Goal: Task Accomplishment & Management: Complete application form

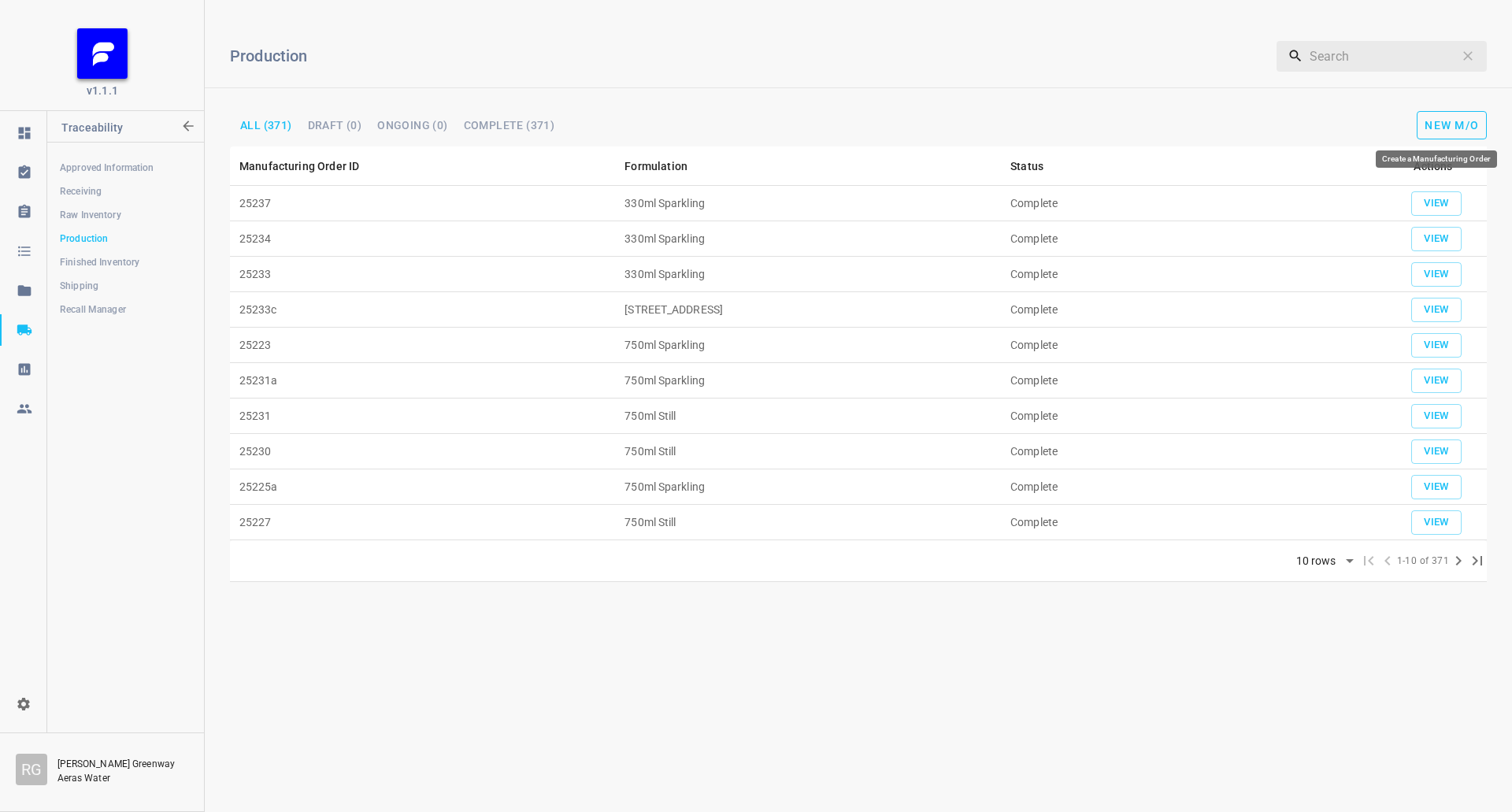
click at [1443, 121] on span "New M/O" at bounding box center [1452, 125] width 54 height 13
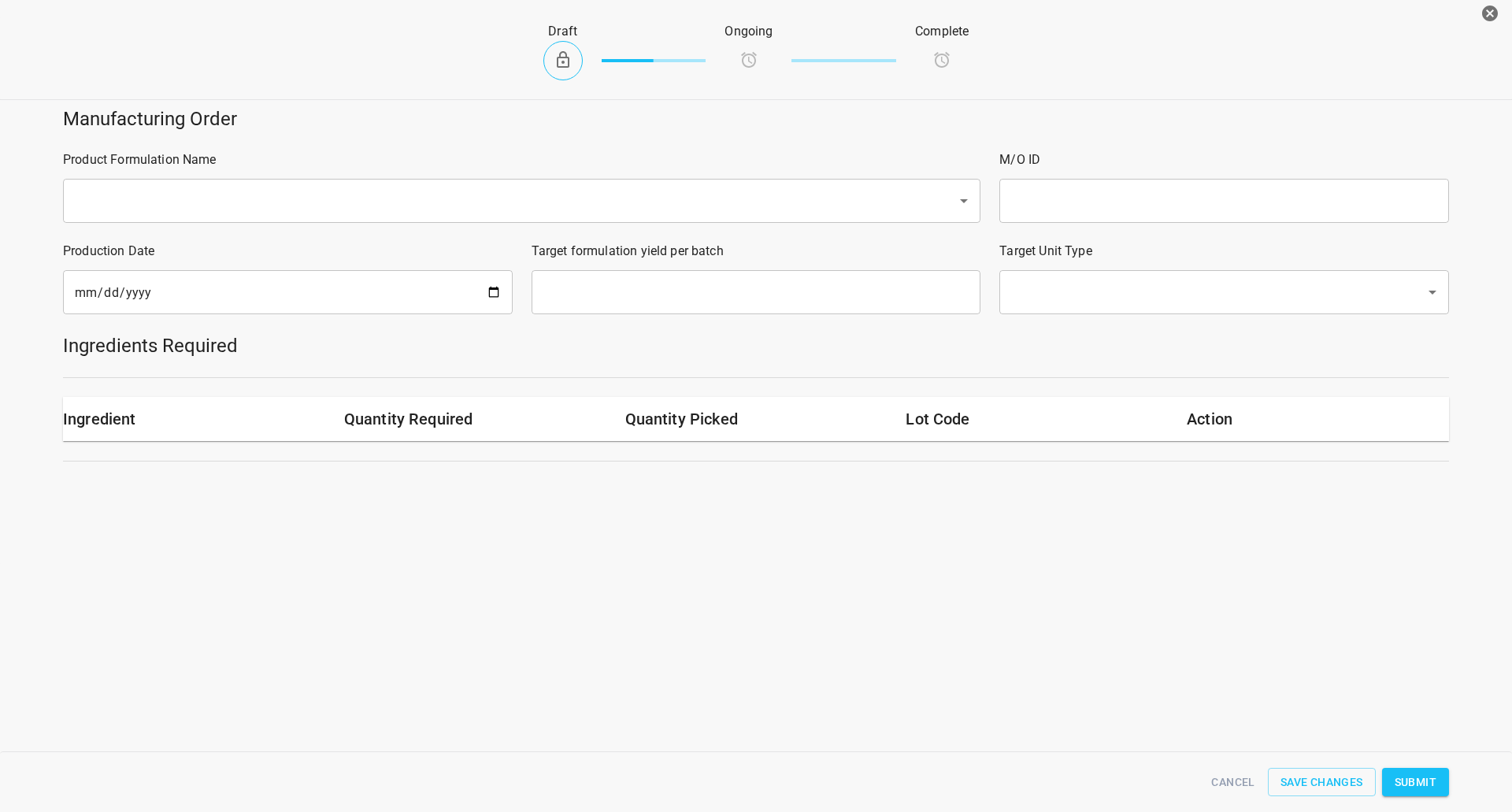
click at [1105, 203] on input "text" at bounding box center [1224, 200] width 450 height 44
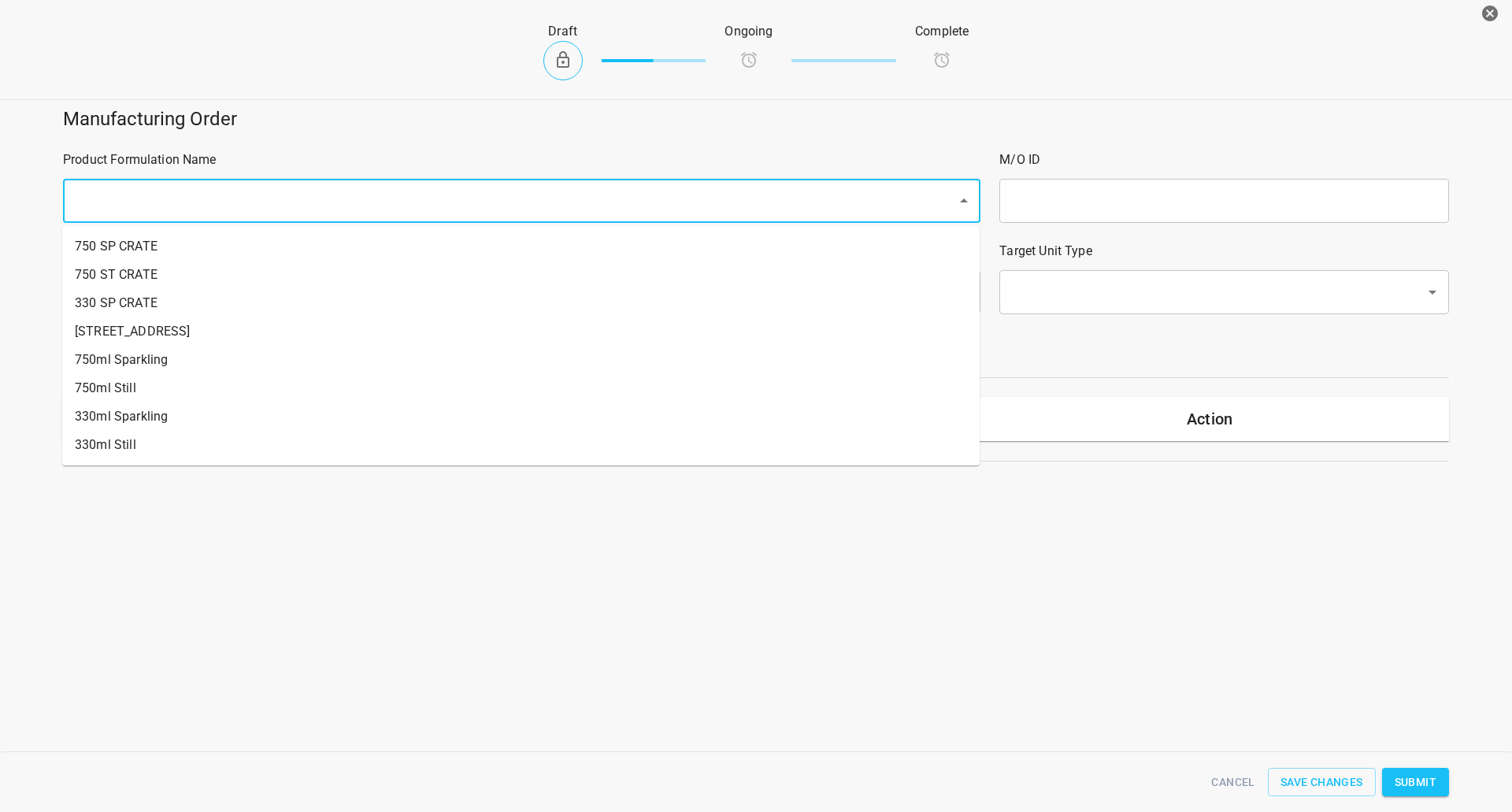
click at [508, 190] on input "text" at bounding box center [499, 201] width 859 height 30
click at [96, 436] on li "330ml Still" at bounding box center [521, 445] width 918 height 29
type input "1"
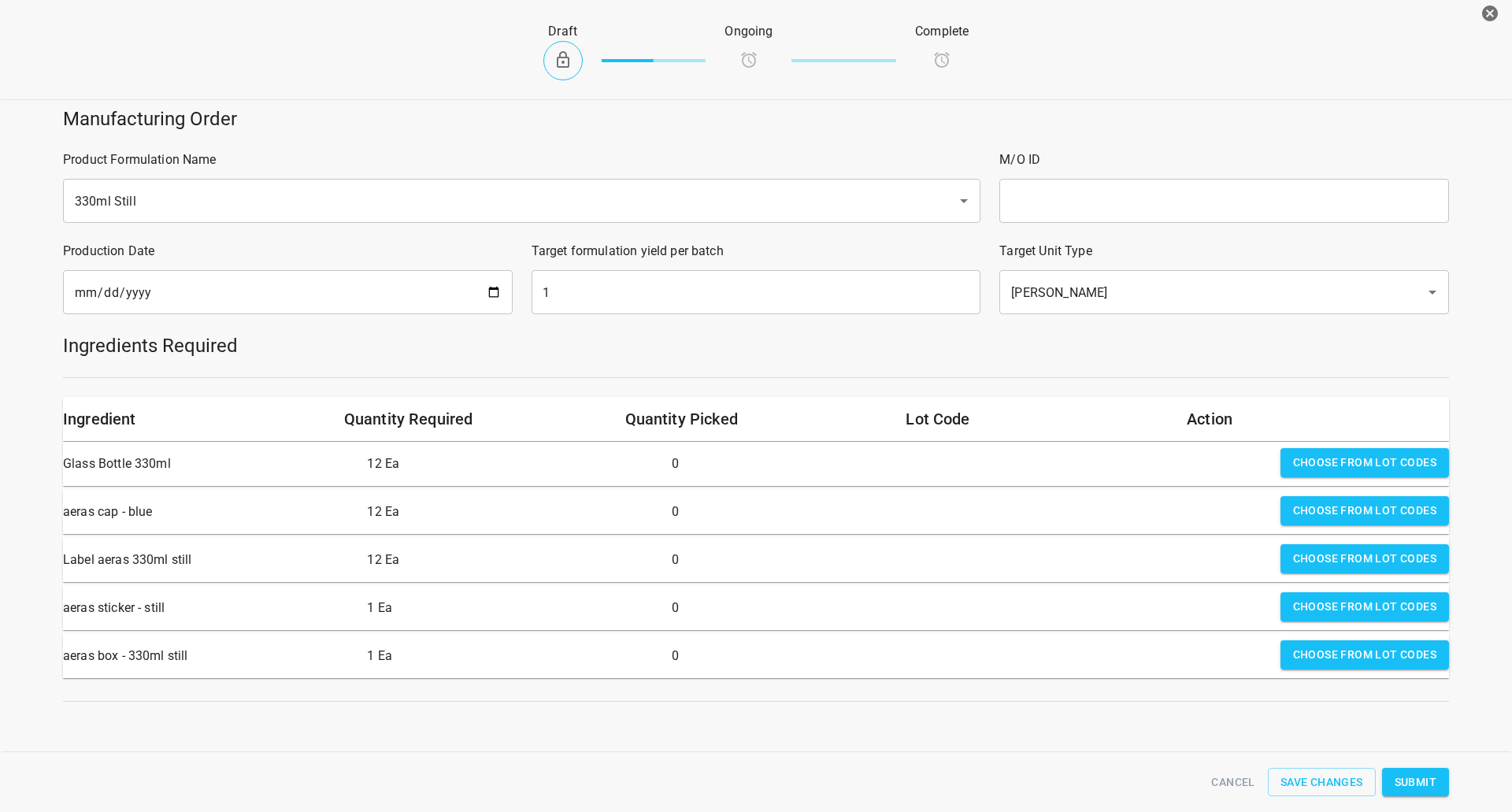
drag, startPoint x: 1076, startPoint y: 210, endPoint x: 1086, endPoint y: 204, distance: 11.7
click at [1076, 210] on input "text" at bounding box center [1224, 200] width 450 height 44
type input "25238"
click at [483, 303] on input "[DATE]" at bounding box center [288, 292] width 450 height 44
click at [489, 293] on input "[DATE]" at bounding box center [288, 292] width 450 height 44
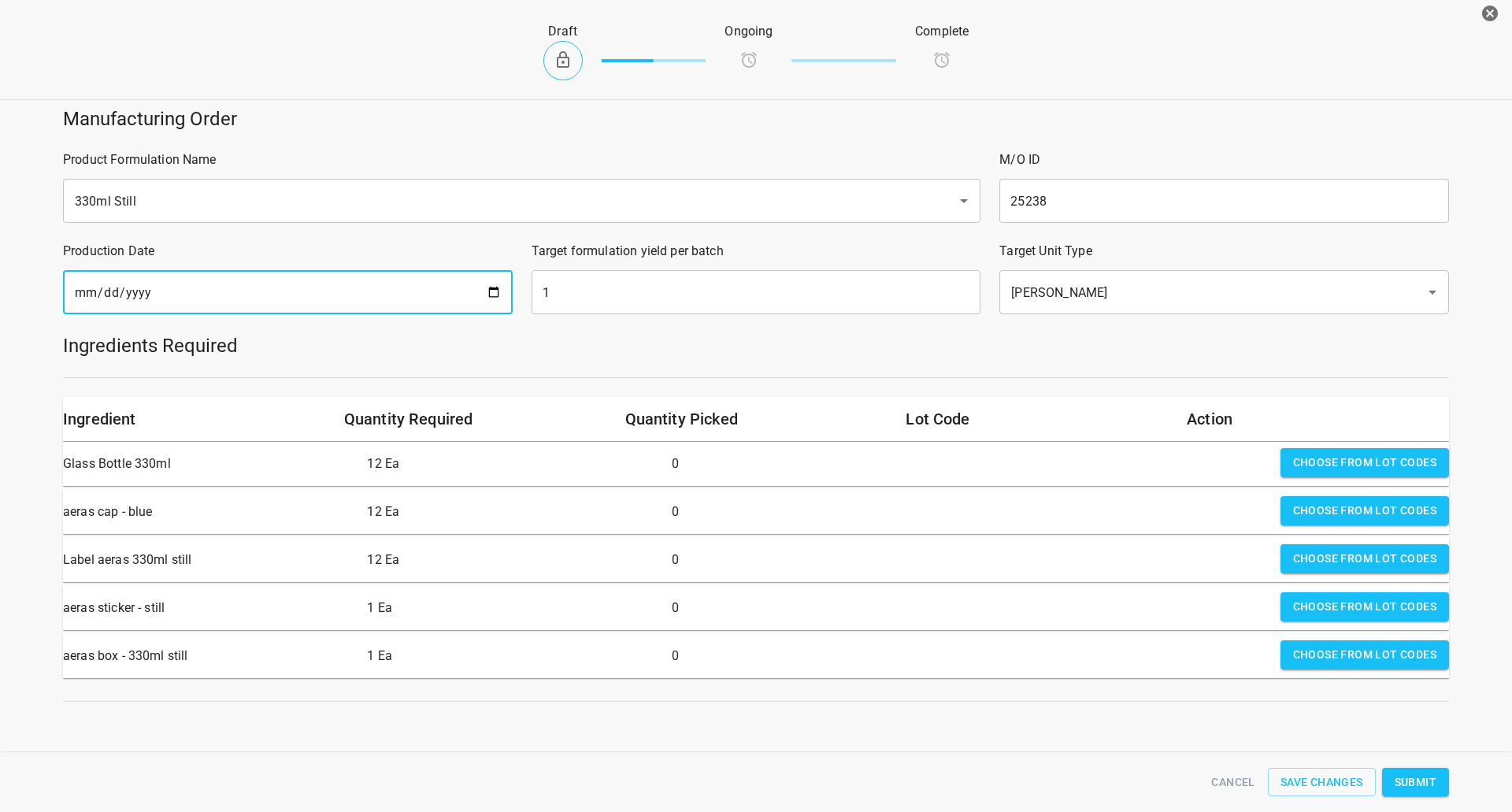
type input "[DATE]"
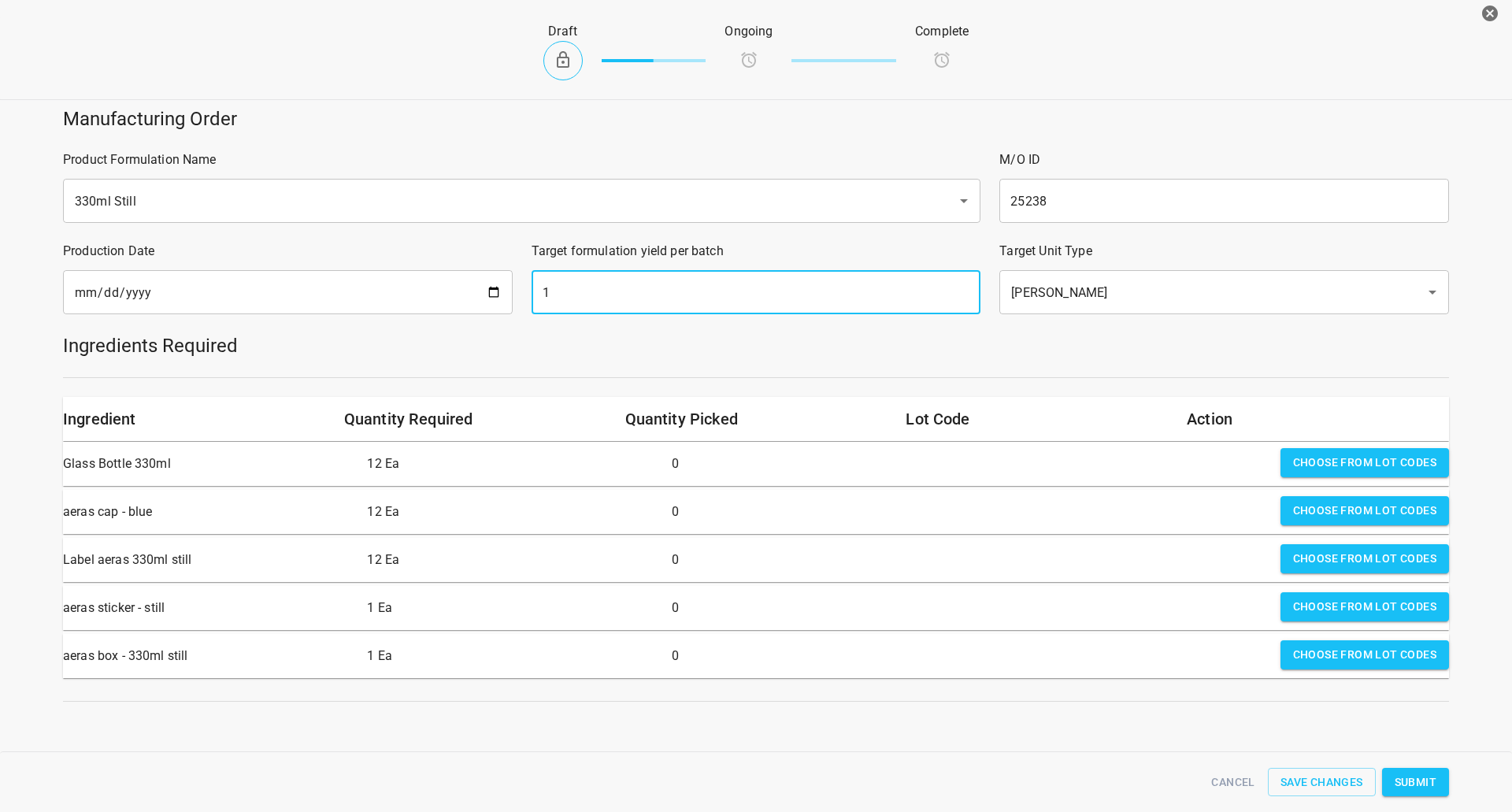
click at [622, 280] on input "1" at bounding box center [756, 292] width 450 height 44
type input "1512"
click at [1293, 468] on span "Choose from lot codes" at bounding box center [1364, 462] width 143 height 20
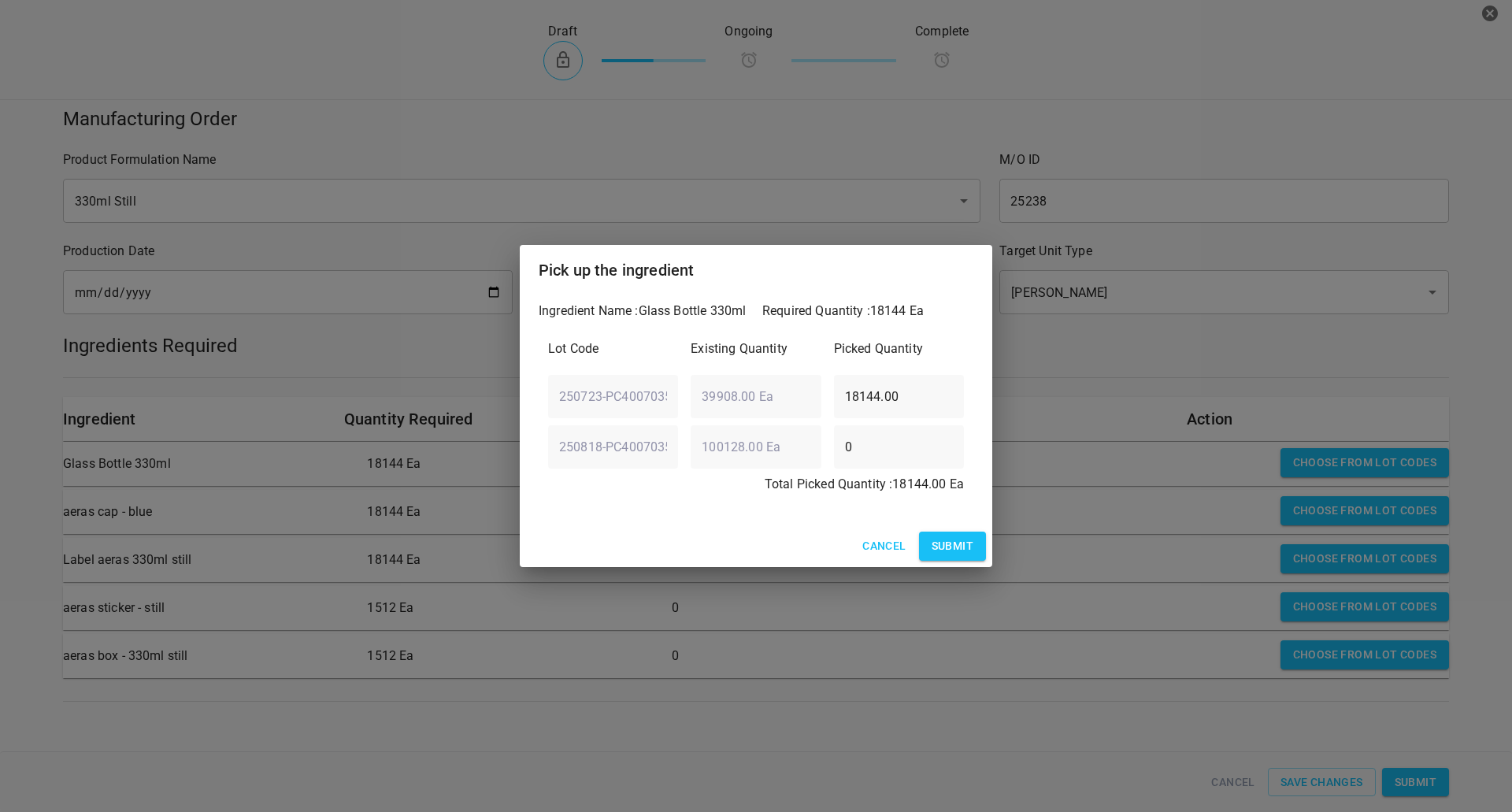
click at [954, 556] on span "Submit" at bounding box center [952, 545] width 42 height 20
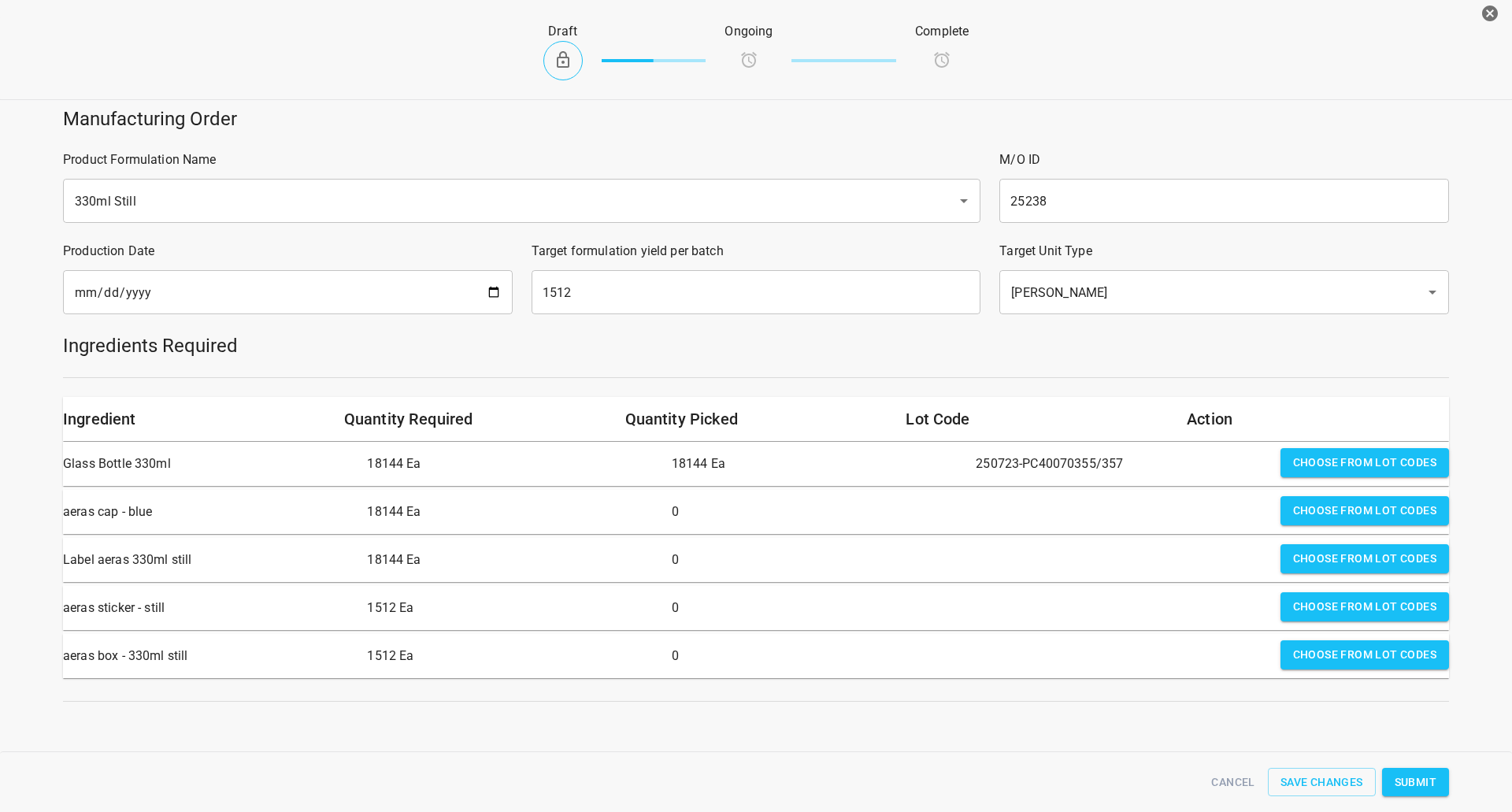
click at [1308, 499] on button "Choose from lot codes" at bounding box center [1363, 510] width 168 height 29
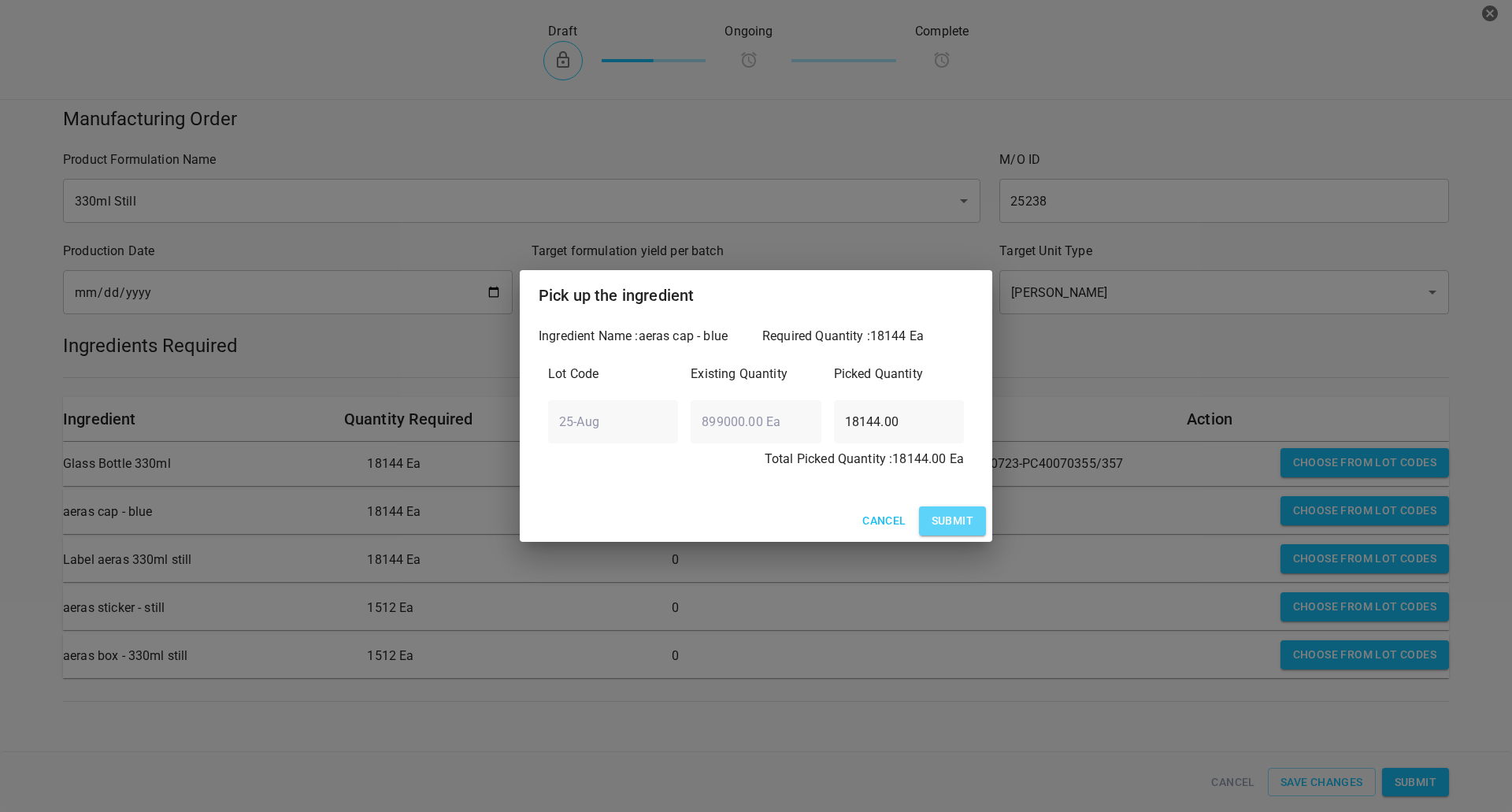
click at [944, 527] on span "Submit" at bounding box center [952, 520] width 42 height 20
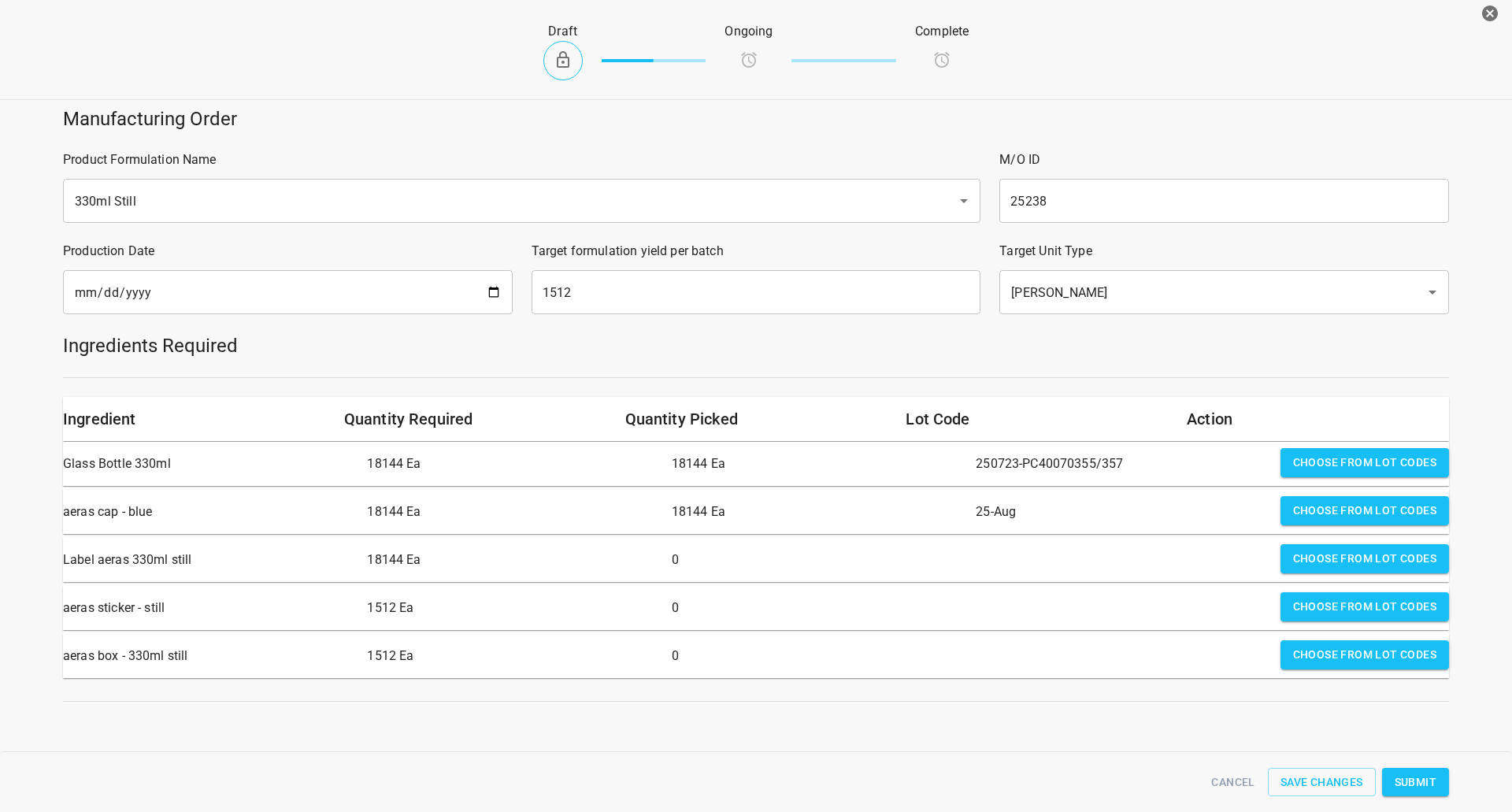
click at [1332, 562] on span "Choose from lot codes" at bounding box center [1364, 558] width 143 height 20
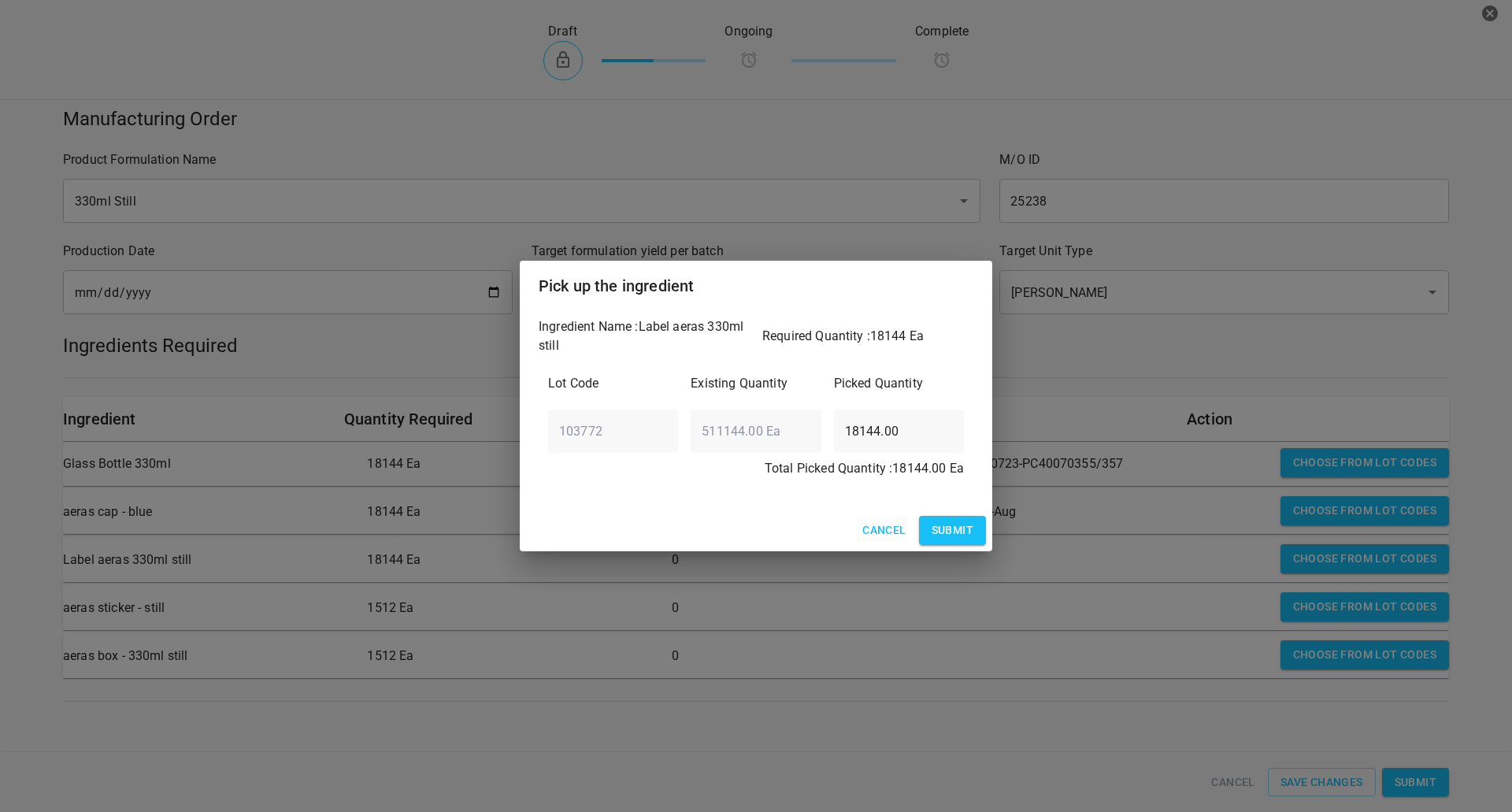
click at [952, 528] on span "Submit" at bounding box center [952, 530] width 42 height 20
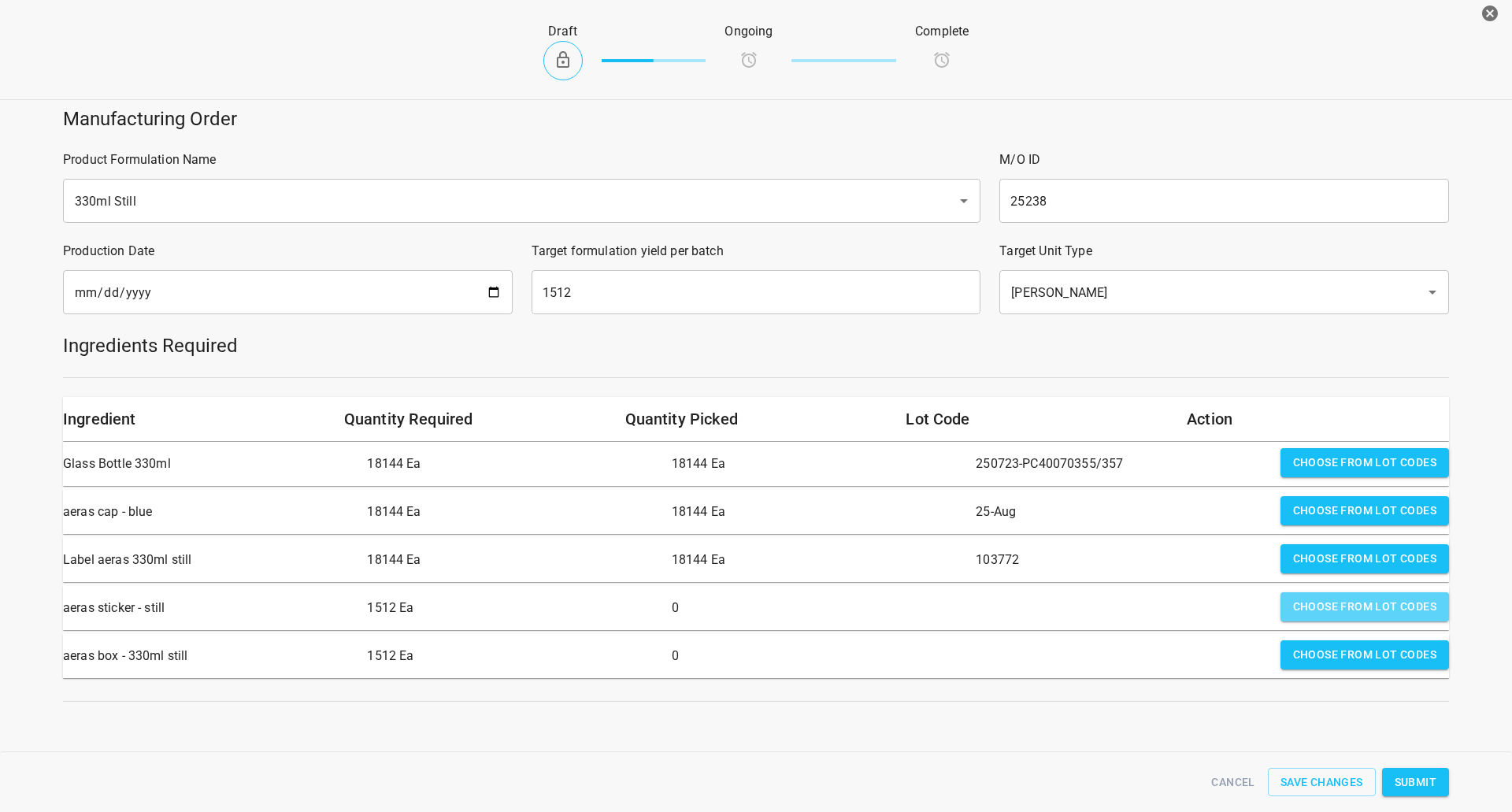
click at [1316, 606] on span "Choose from lot codes" at bounding box center [1364, 607] width 143 height 20
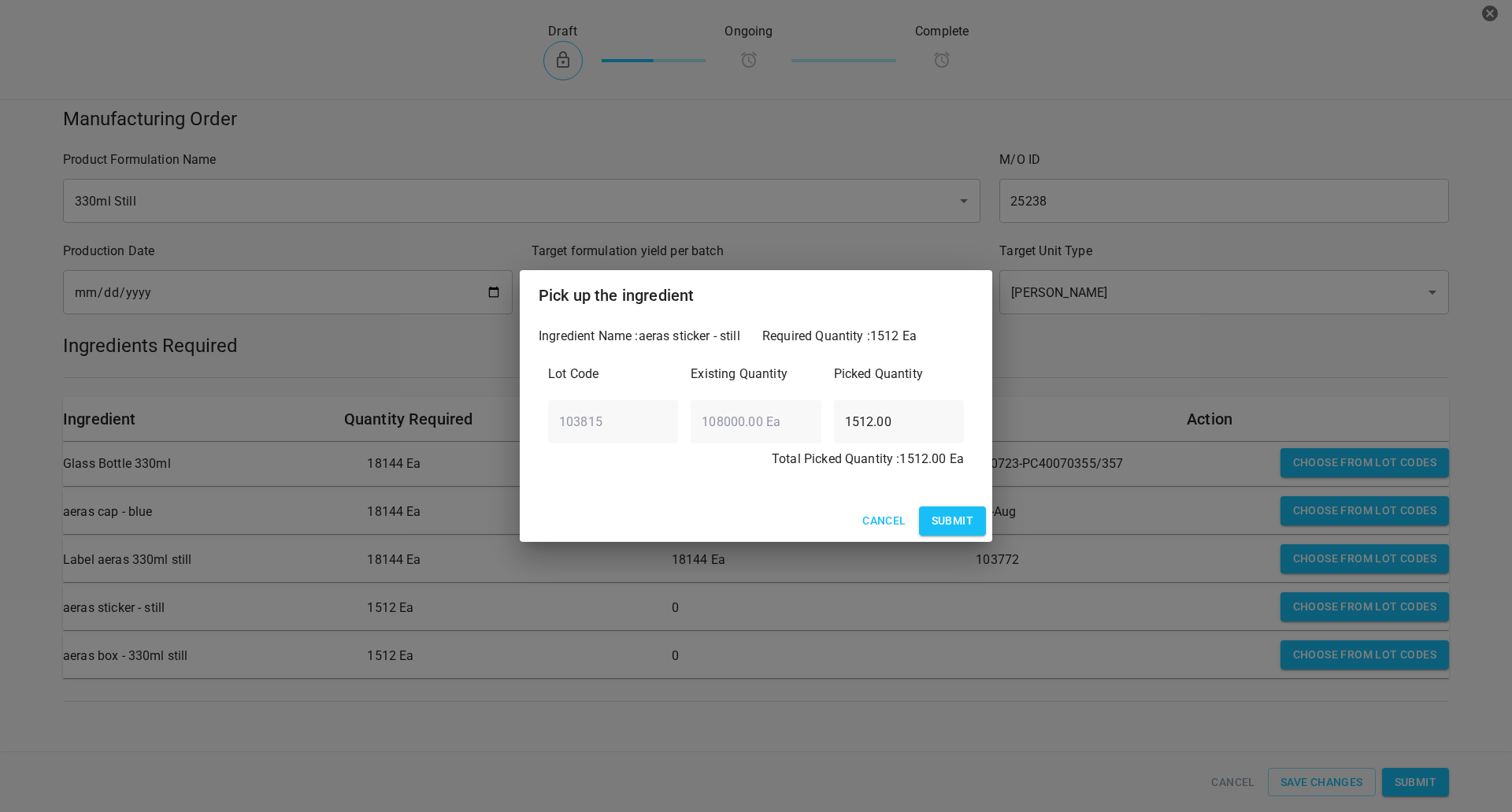
click at [965, 509] on button "Submit" at bounding box center [952, 520] width 67 height 29
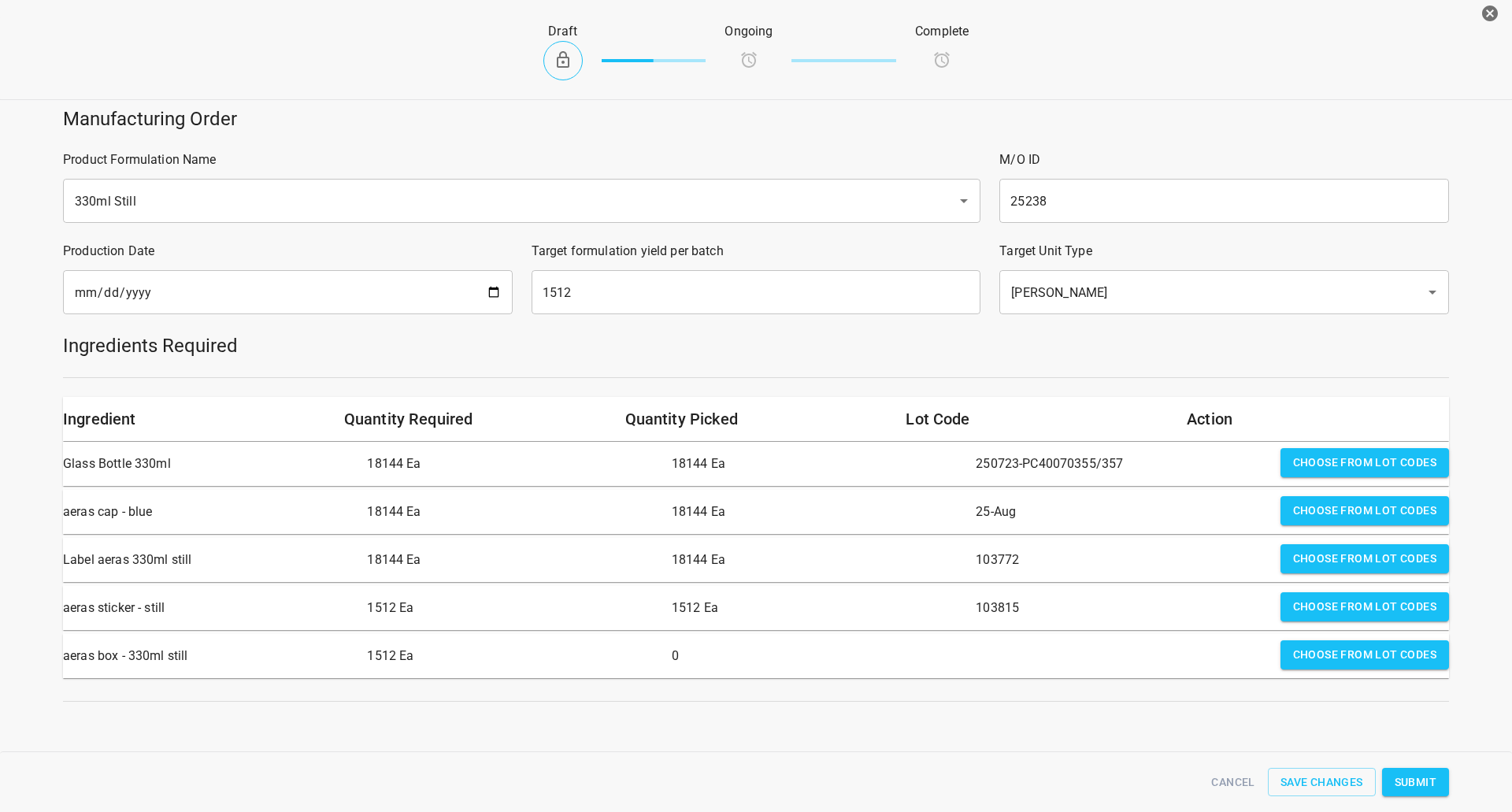
drag, startPoint x: 1310, startPoint y: 660, endPoint x: 1217, endPoint y: 665, distance: 93.1
click at [1309, 658] on span "Choose from lot codes" at bounding box center [1364, 654] width 143 height 20
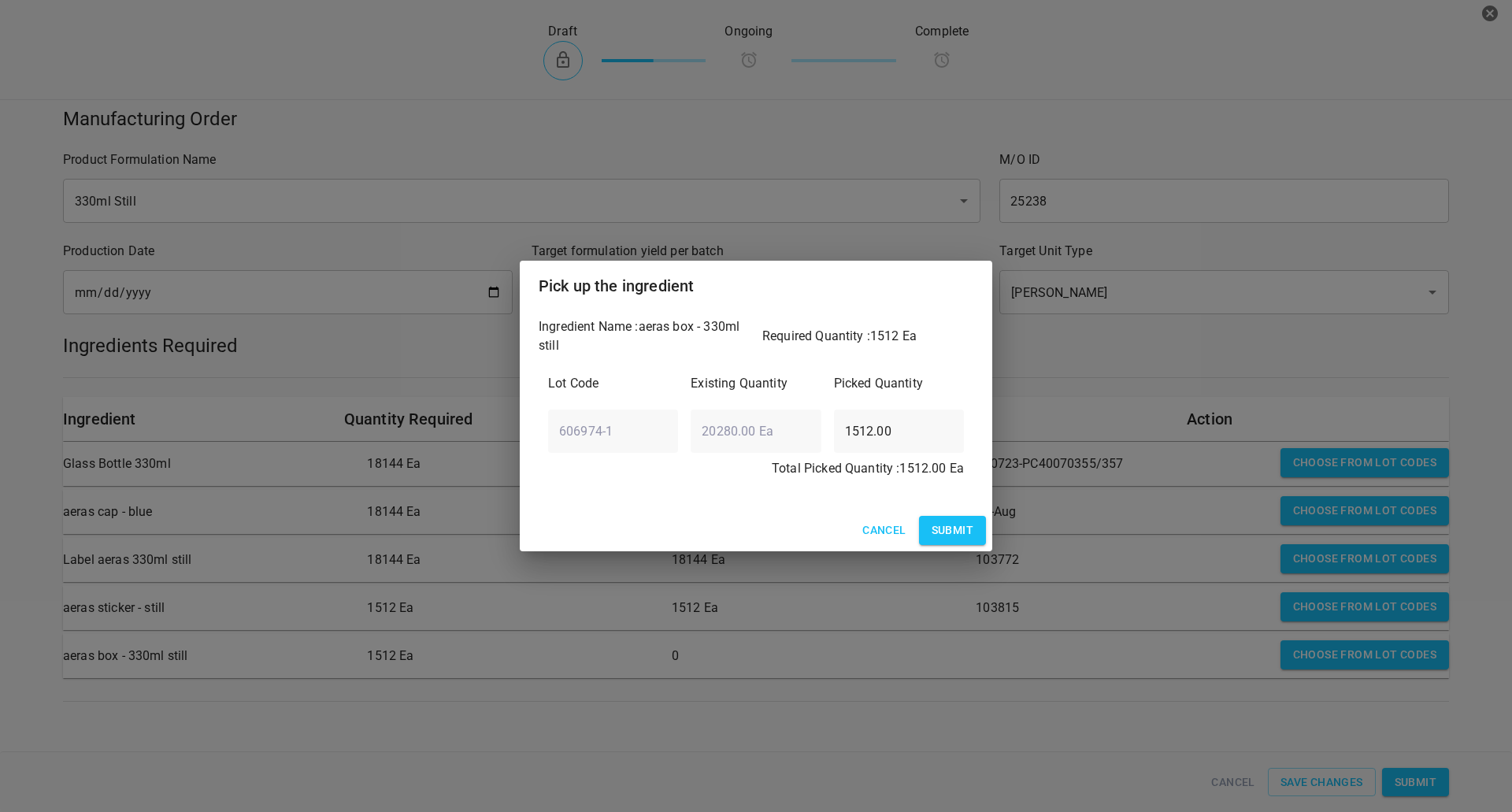
click at [963, 543] on button "Submit" at bounding box center [952, 530] width 67 height 29
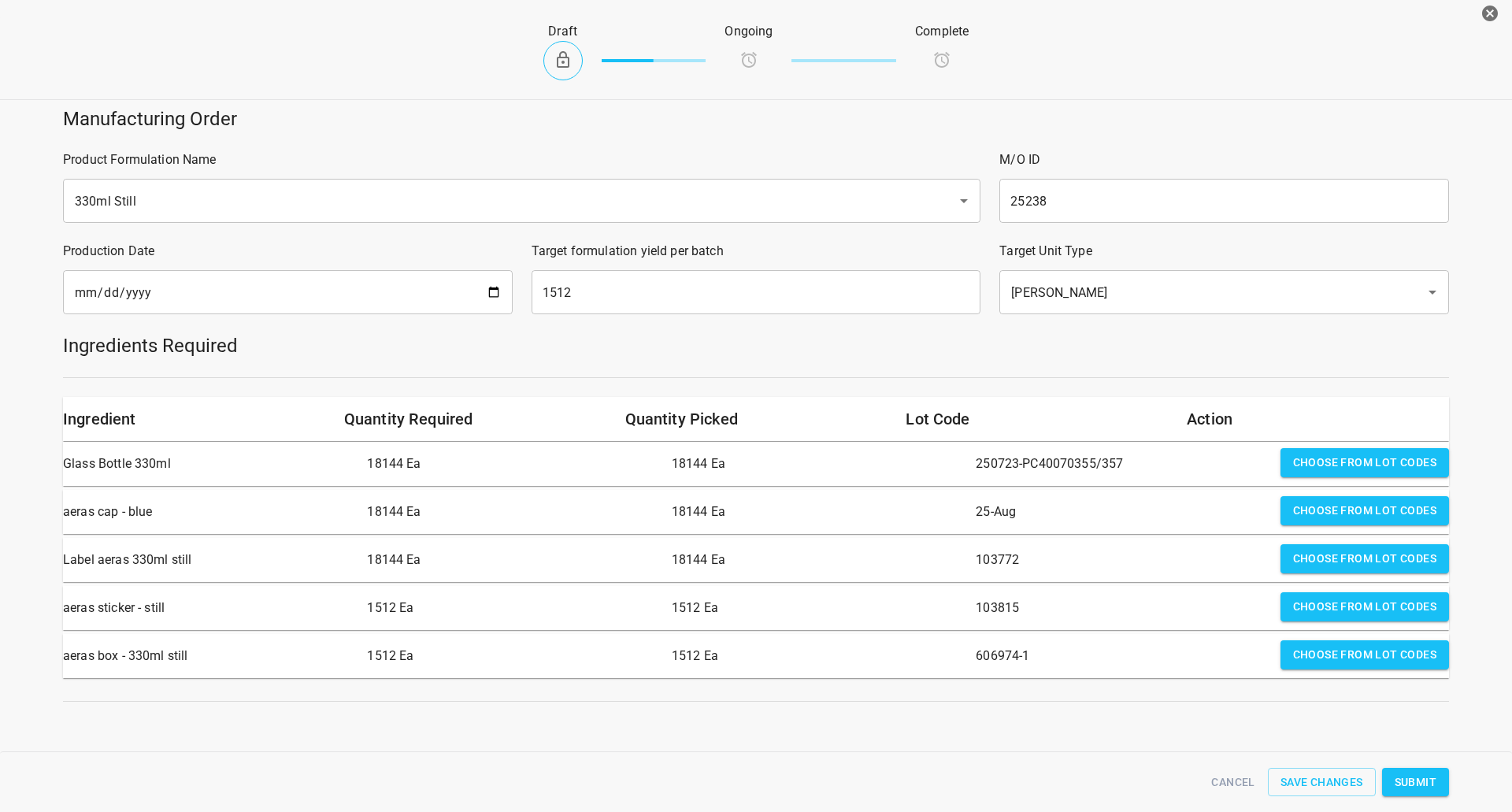
click at [1416, 780] on span "Submit" at bounding box center [1414, 782] width 42 height 20
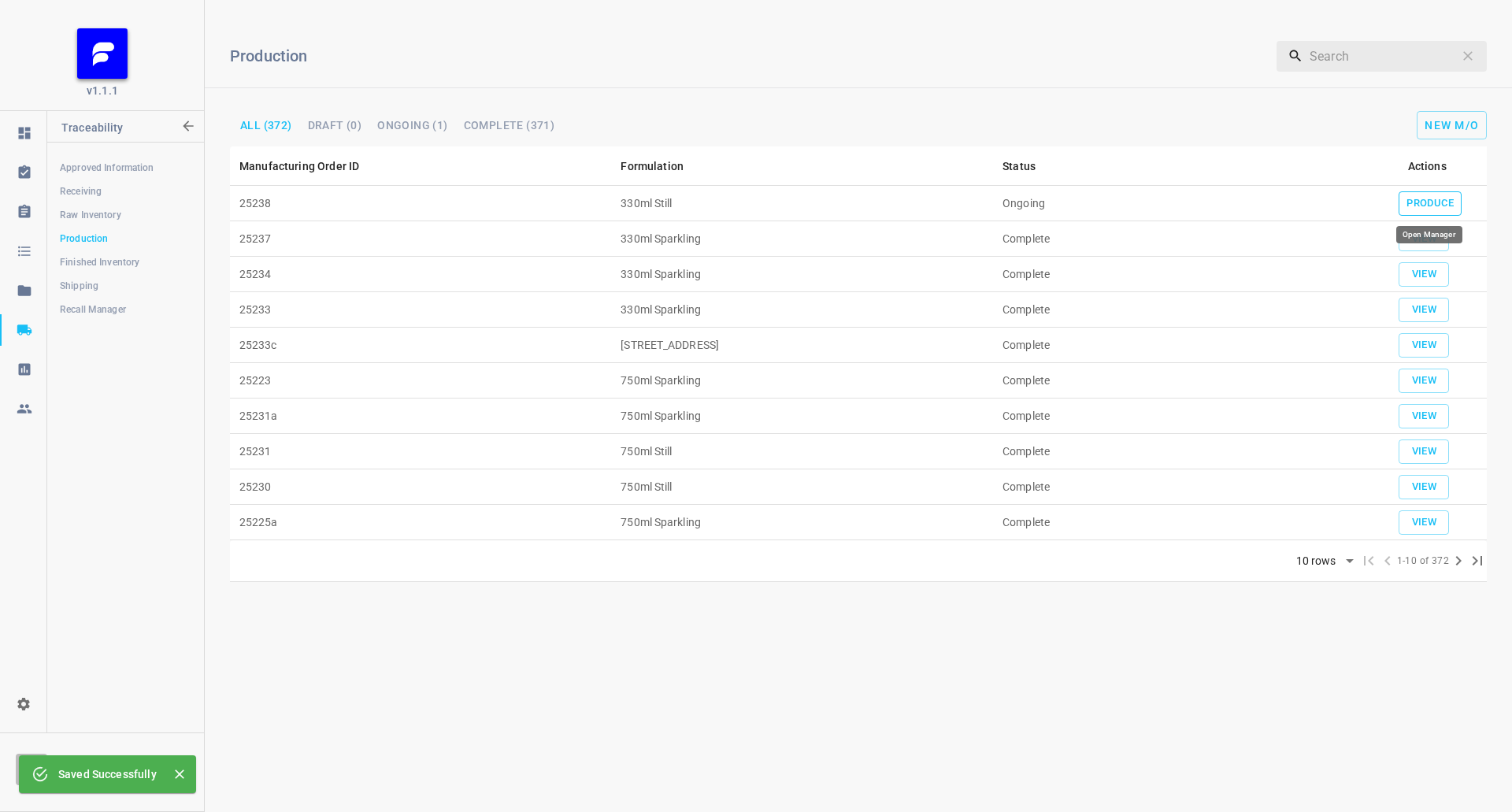
click at [1443, 199] on span "Produce" at bounding box center [1429, 203] width 47 height 18
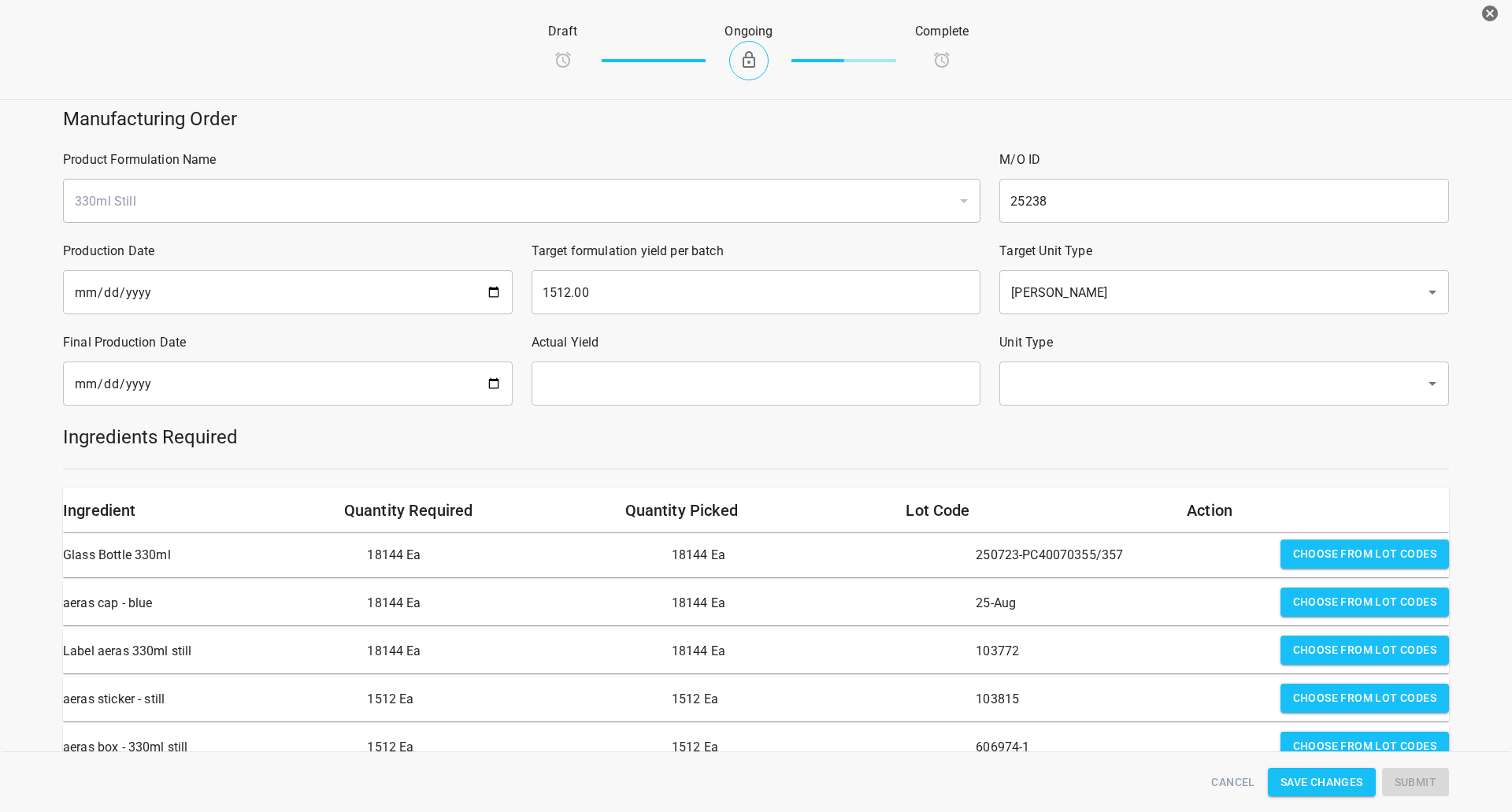
click at [374, 380] on input "date" at bounding box center [288, 383] width 450 height 44
click at [467, 382] on input "date" at bounding box center [288, 383] width 450 height 44
click at [485, 380] on input "date" at bounding box center [288, 383] width 450 height 44
click at [321, 396] on input "[DATE]" at bounding box center [288, 383] width 450 height 44
click at [500, 380] on input "[DATE]" at bounding box center [288, 383] width 450 height 44
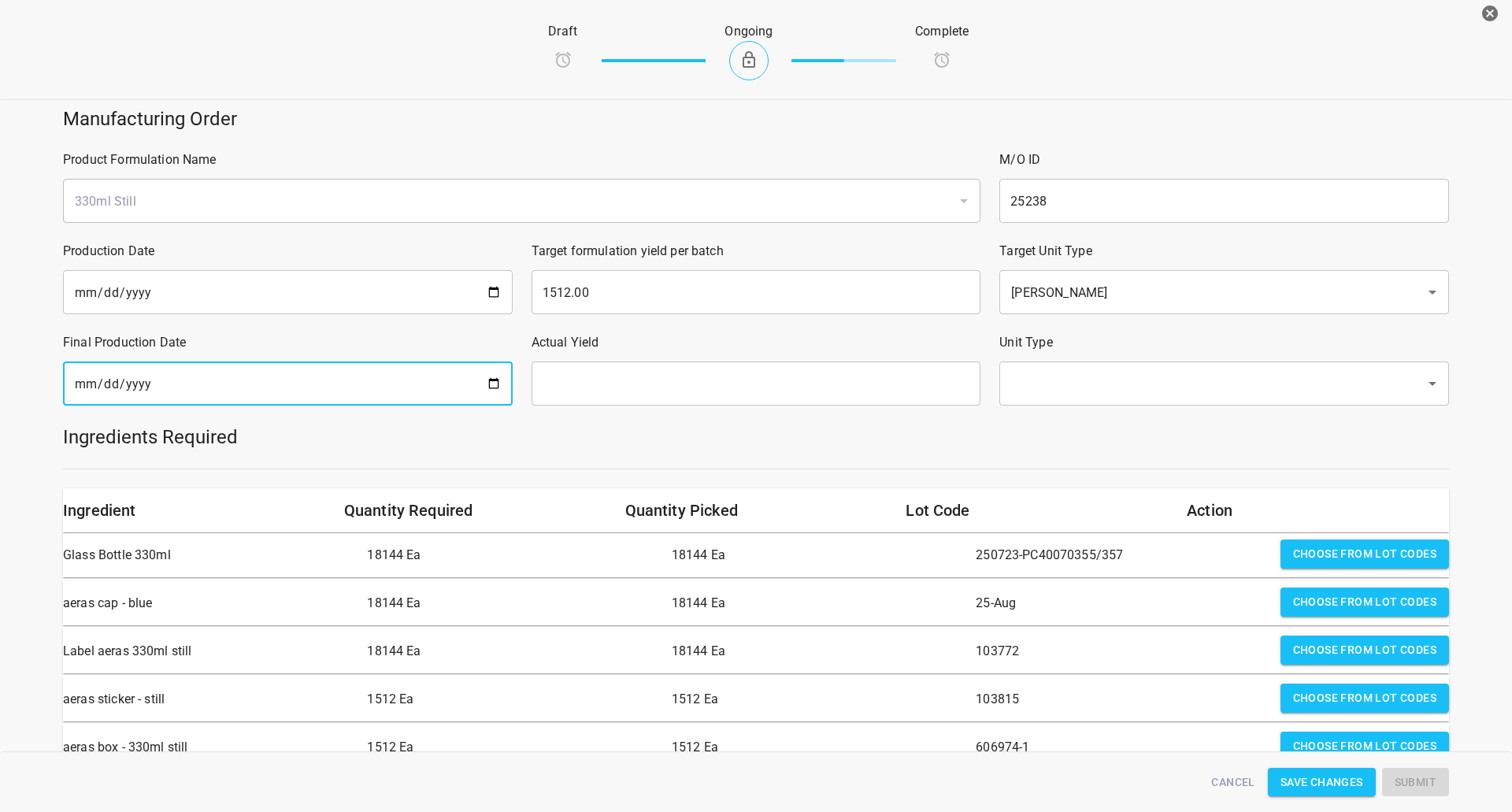
click at [499, 382] on input "[DATE]" at bounding box center [288, 383] width 450 height 44
click at [483, 387] on input "[DATE]" at bounding box center [288, 383] width 450 height 44
type input "[DATE]"
click at [580, 106] on div "Manufacturing Order" at bounding box center [756, 118] width 1404 height 44
drag, startPoint x: 653, startPoint y: 377, endPoint x: 645, endPoint y: 402, distance: 26.2
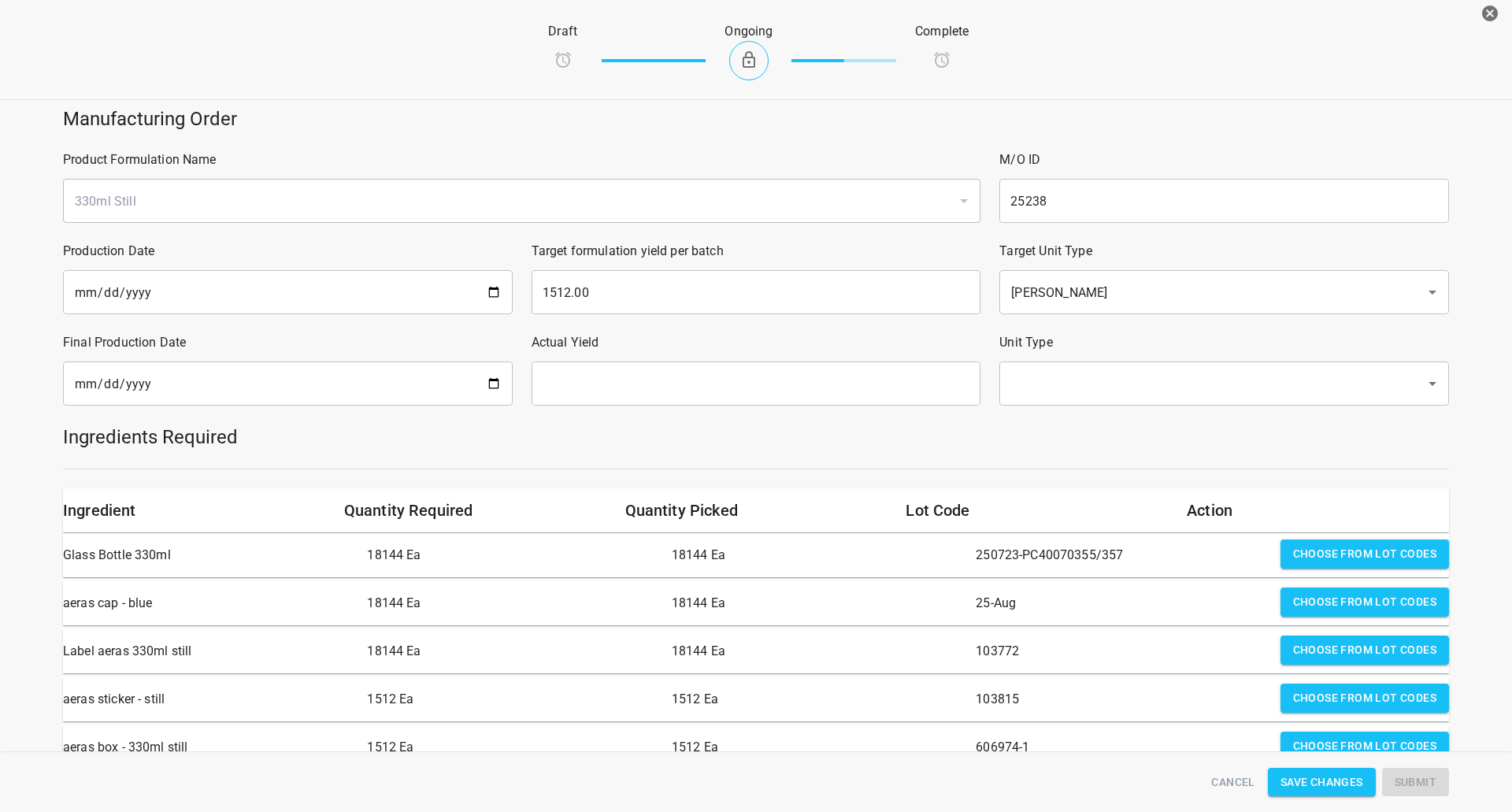
click at [654, 377] on input "text" at bounding box center [756, 383] width 450 height 44
click at [627, 376] on input "text" at bounding box center [756, 383] width 450 height 44
type input "1512"
click at [1025, 392] on input "text" at bounding box center [1201, 384] width 391 height 30
click at [1027, 432] on li "[PERSON_NAME]" at bounding box center [1214, 429] width 446 height 29
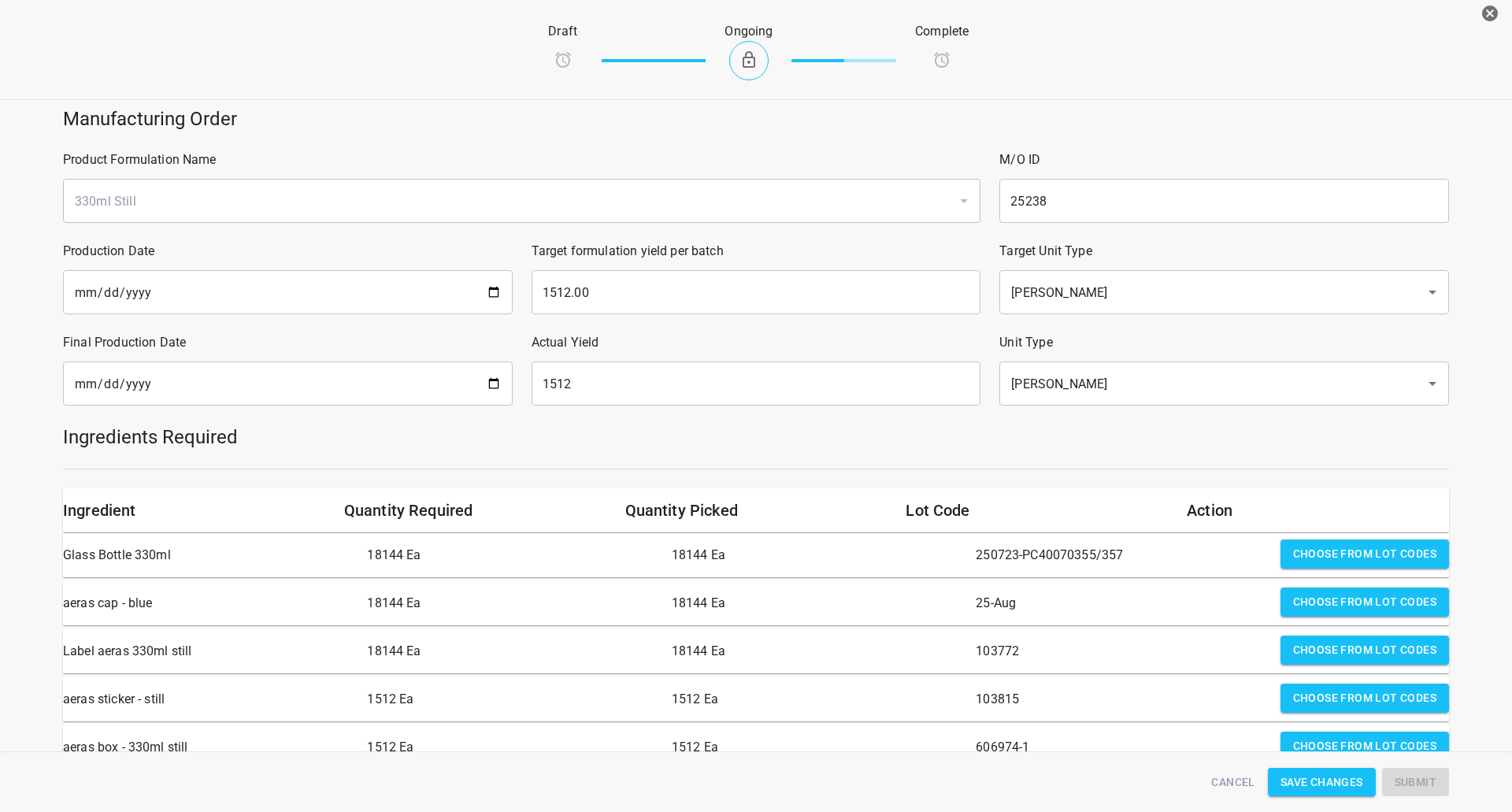
click at [975, 442] on h5 "Ingredients Required" at bounding box center [756, 437] width 1386 height 25
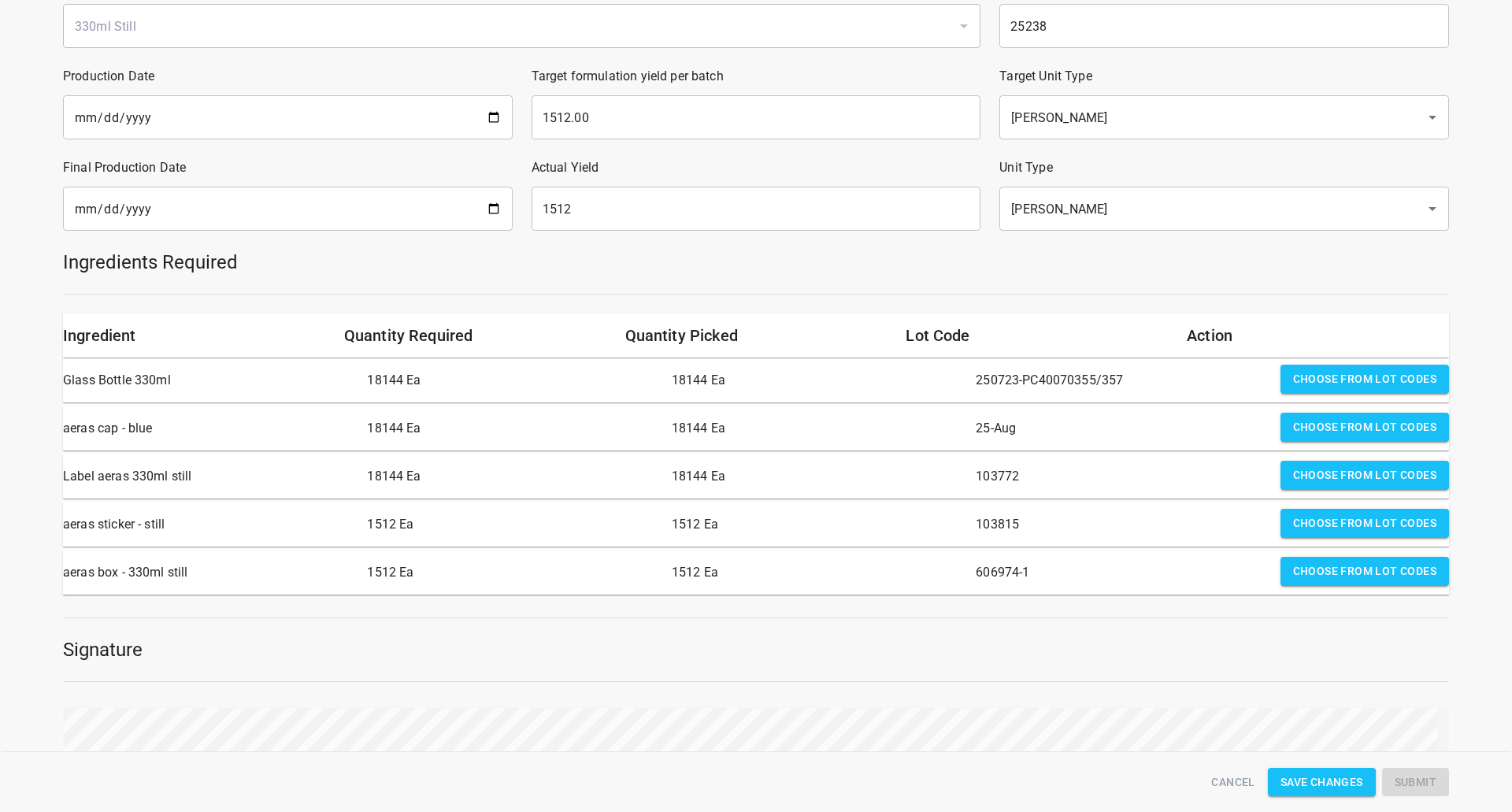
scroll to position [315, 0]
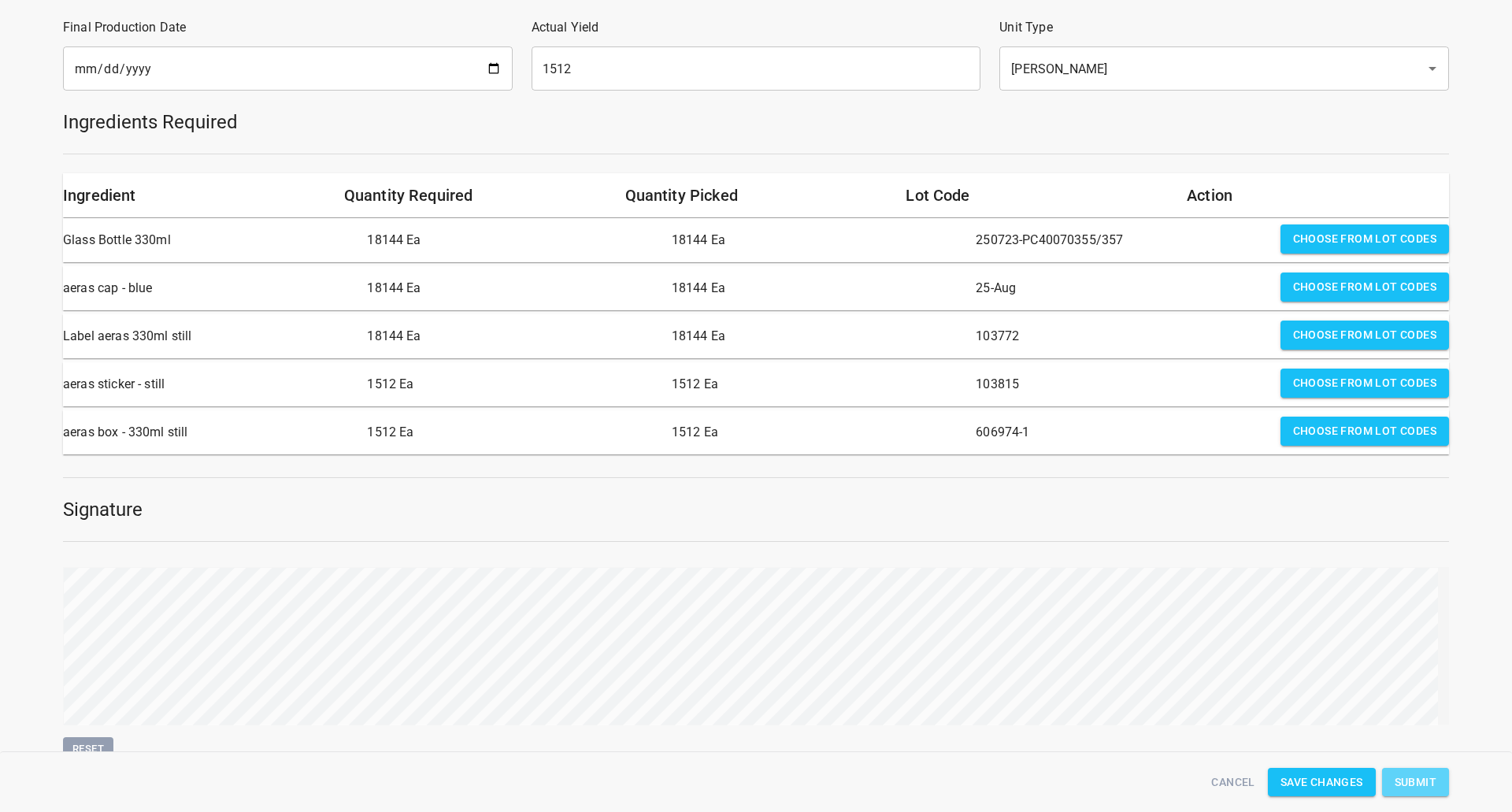
click at [1427, 783] on span "Submit" at bounding box center [1414, 782] width 42 height 20
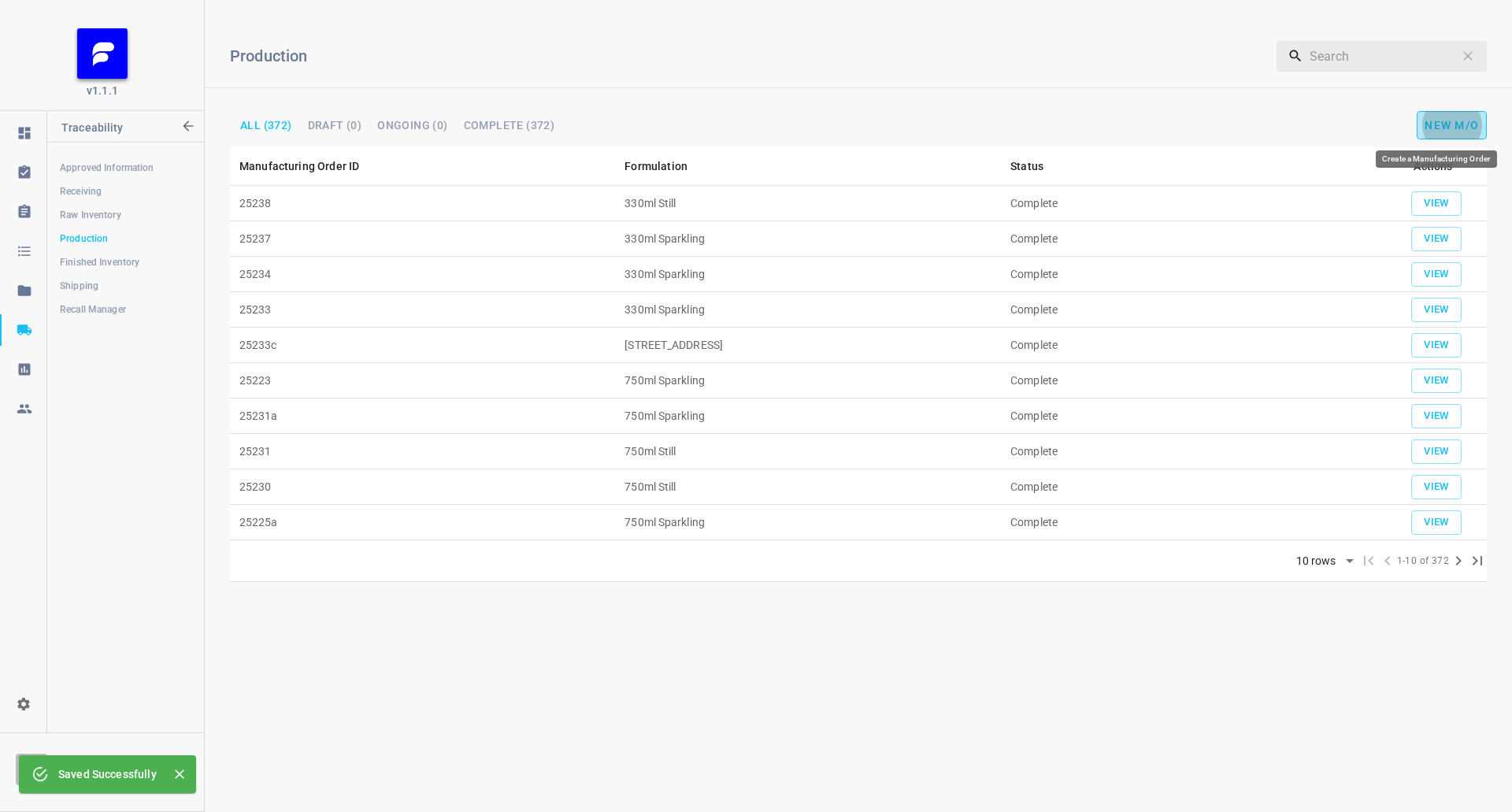
click at [1466, 121] on span "New M/O" at bounding box center [1452, 125] width 54 height 13
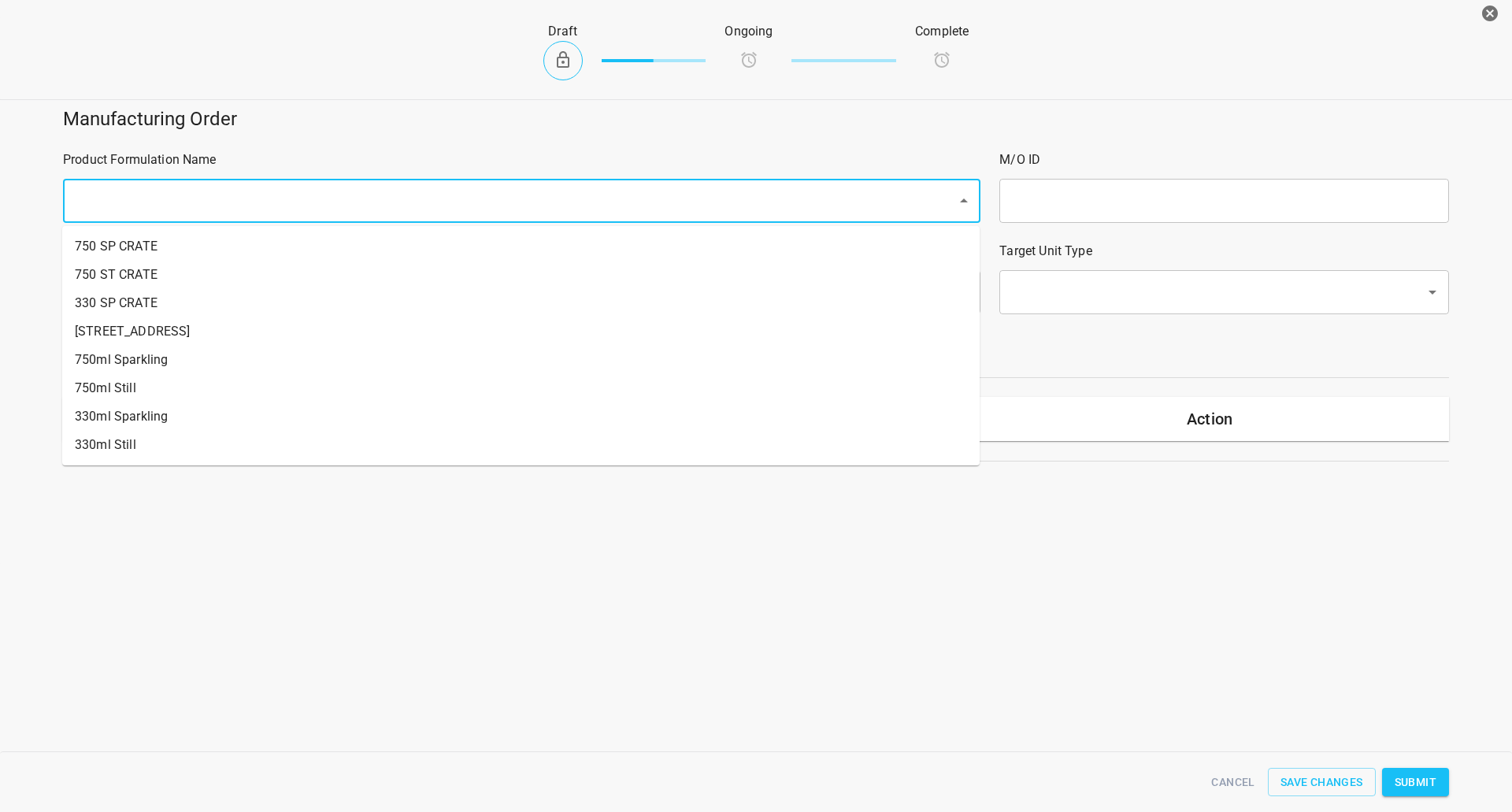
click at [324, 204] on input "text" at bounding box center [499, 201] width 859 height 30
click at [202, 323] on li "[STREET_ADDRESS]" at bounding box center [521, 332] width 918 height 29
type input "1"
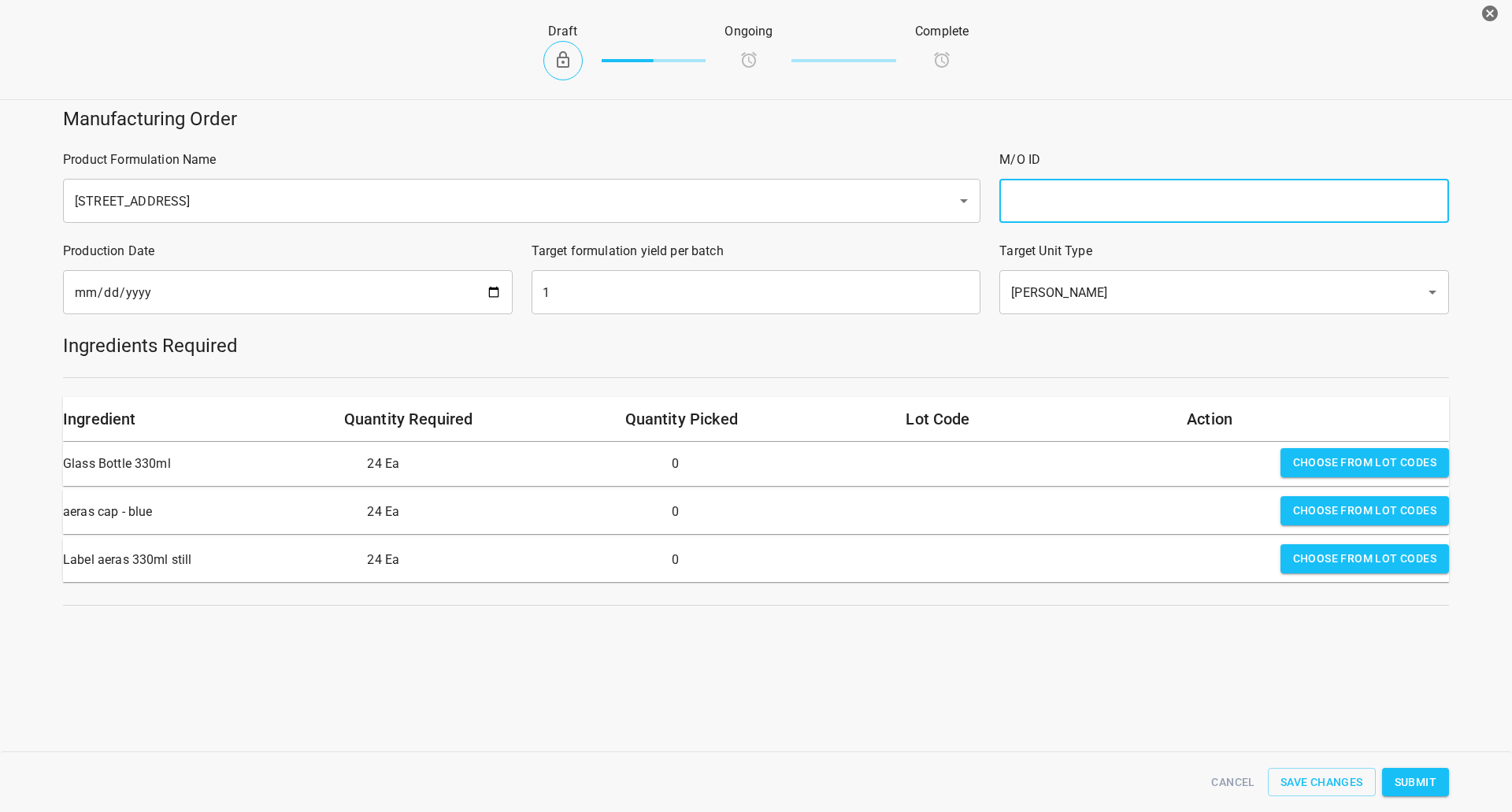
drag, startPoint x: 1085, startPoint y: 210, endPoint x: 1022, endPoint y: 235, distance: 67.8
click at [1085, 210] on input "text" at bounding box center [1224, 200] width 450 height 44
type input "25238c"
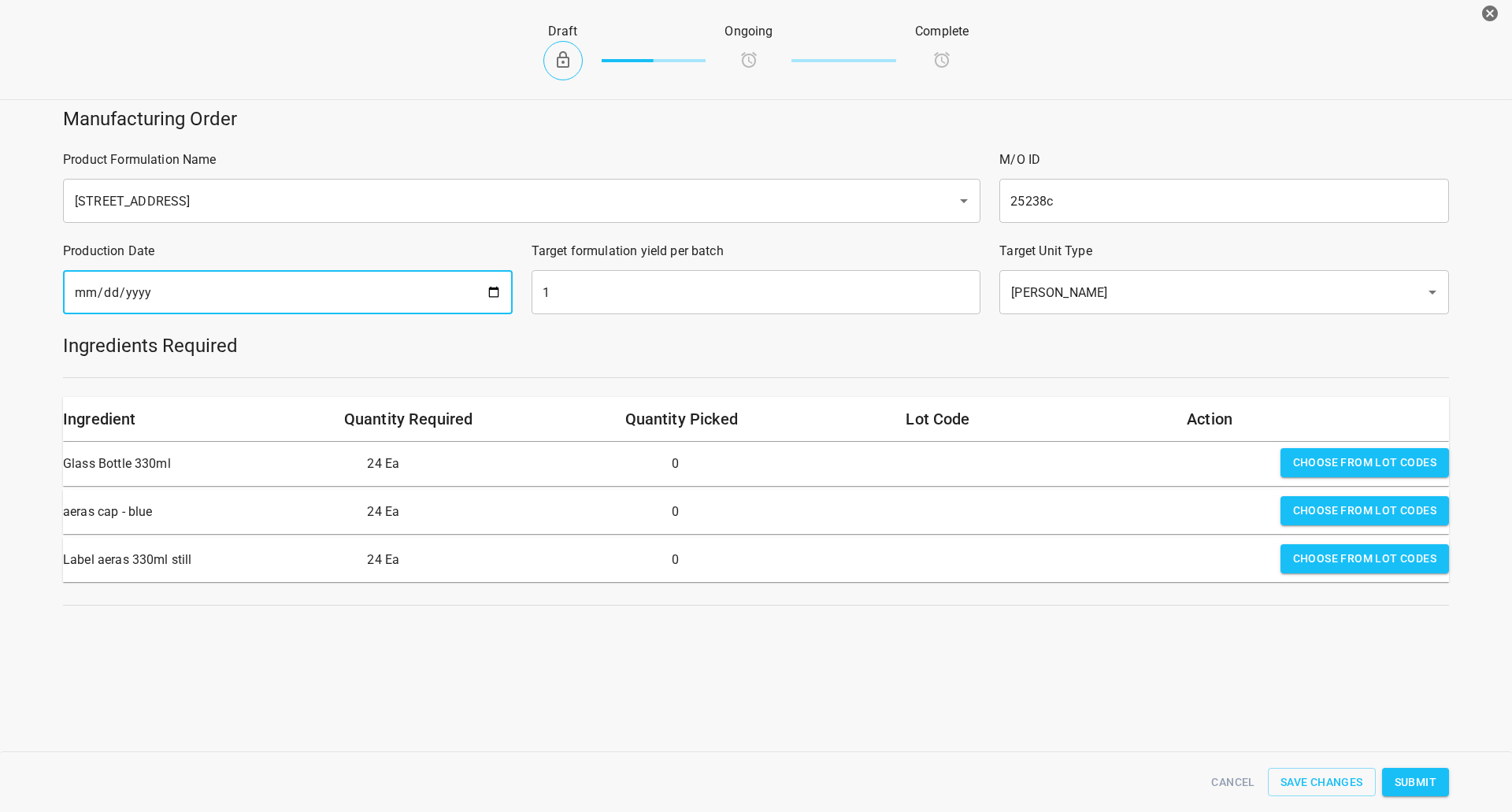
click at [490, 287] on input "[DATE]" at bounding box center [288, 292] width 450 height 44
type input "[DATE]"
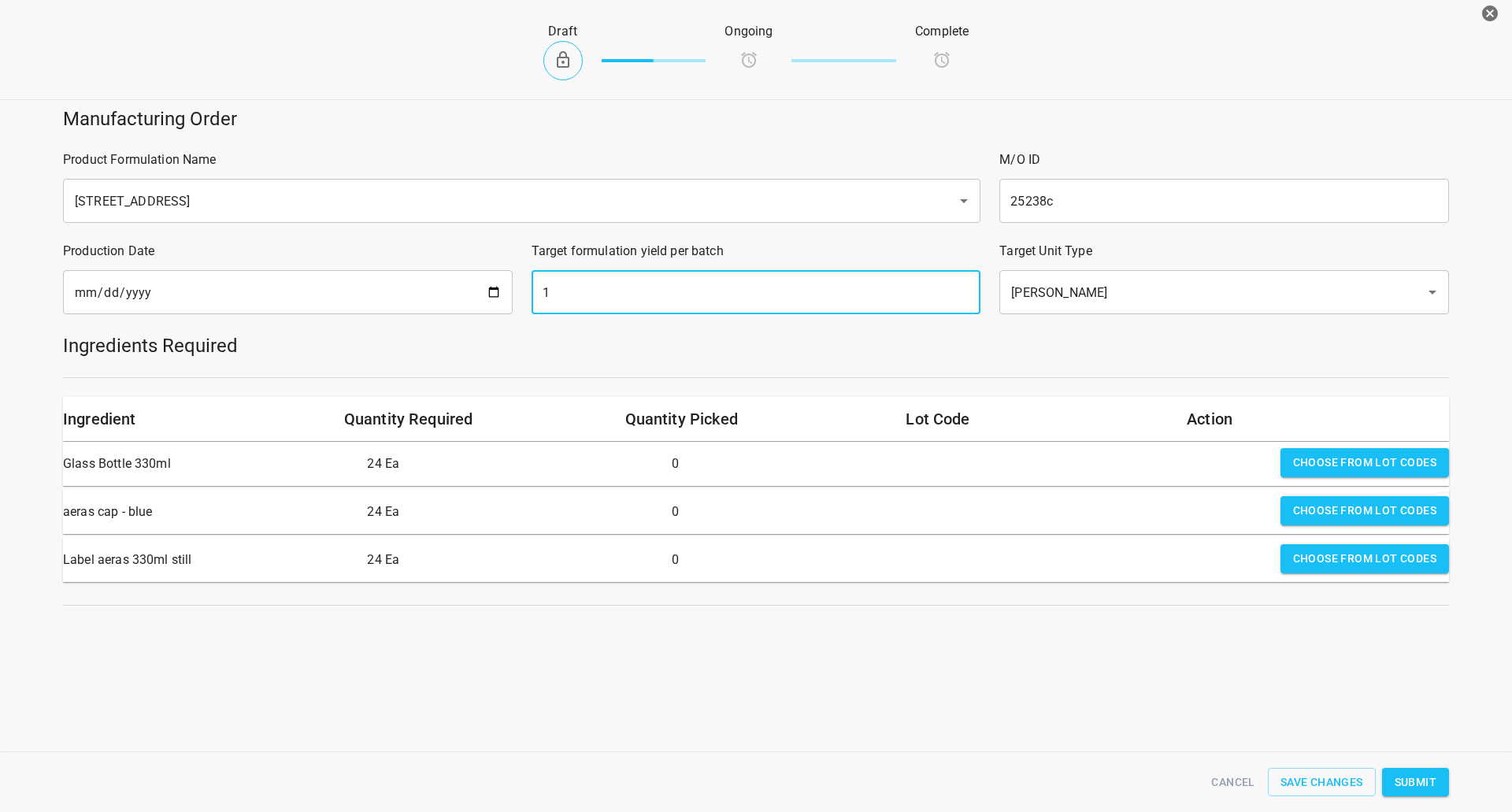
drag, startPoint x: 691, startPoint y: 300, endPoint x: 675, endPoint y: 294, distance: 17.1
click at [677, 298] on input "1" at bounding box center [756, 292] width 450 height 44
type input "154"
drag, startPoint x: 1395, startPoint y: 442, endPoint x: 1248, endPoint y: 452, distance: 147.3
click at [1395, 442] on div "Choose from lot codes" at bounding box center [1364, 464] width 181 height 44
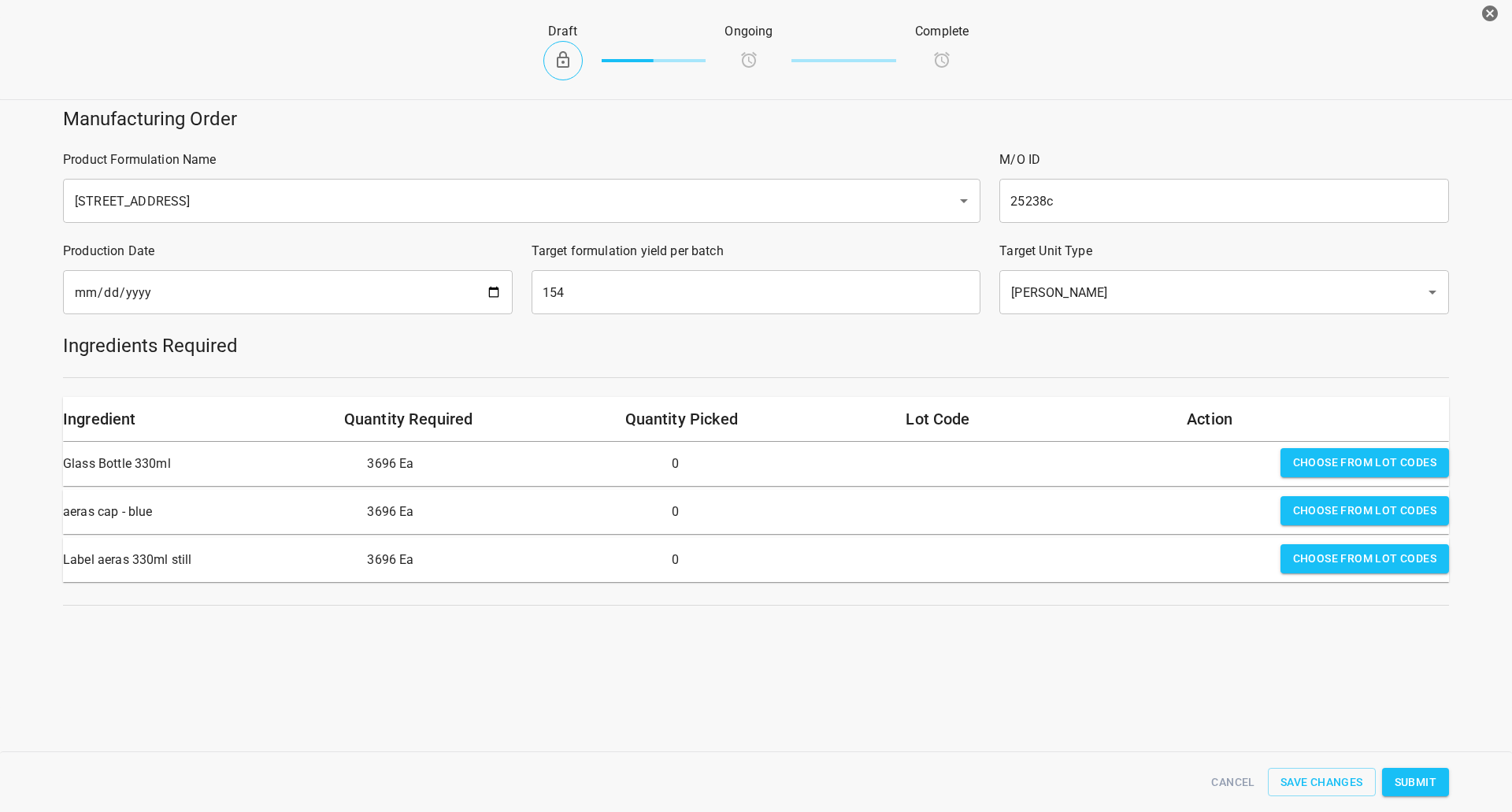
click at [1356, 465] on span "Choose from lot codes" at bounding box center [1364, 462] width 143 height 20
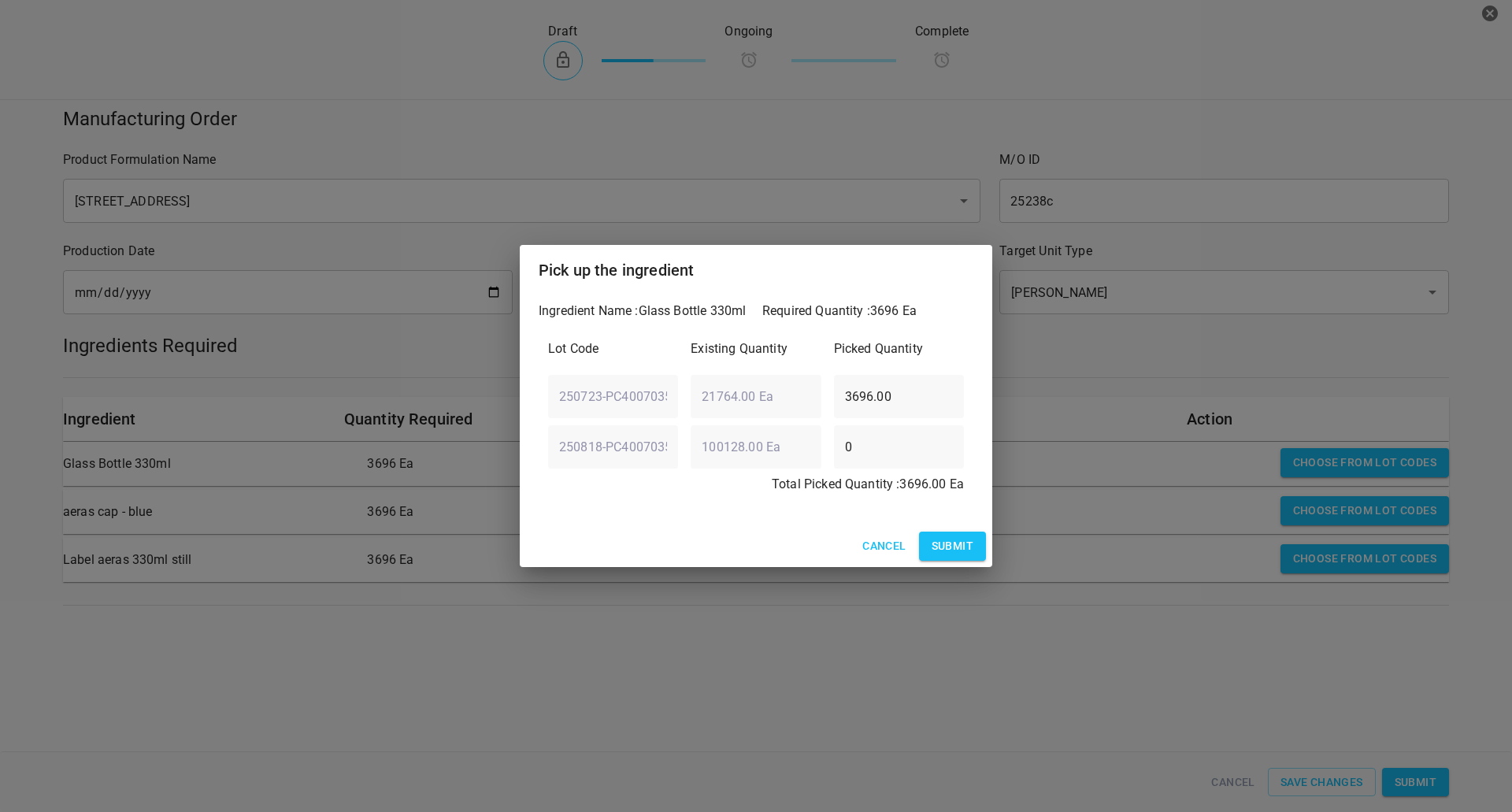
drag, startPoint x: 941, startPoint y: 552, endPoint x: 1284, endPoint y: 491, distance: 348.4
click at [944, 553] on span "Submit" at bounding box center [952, 545] width 42 height 20
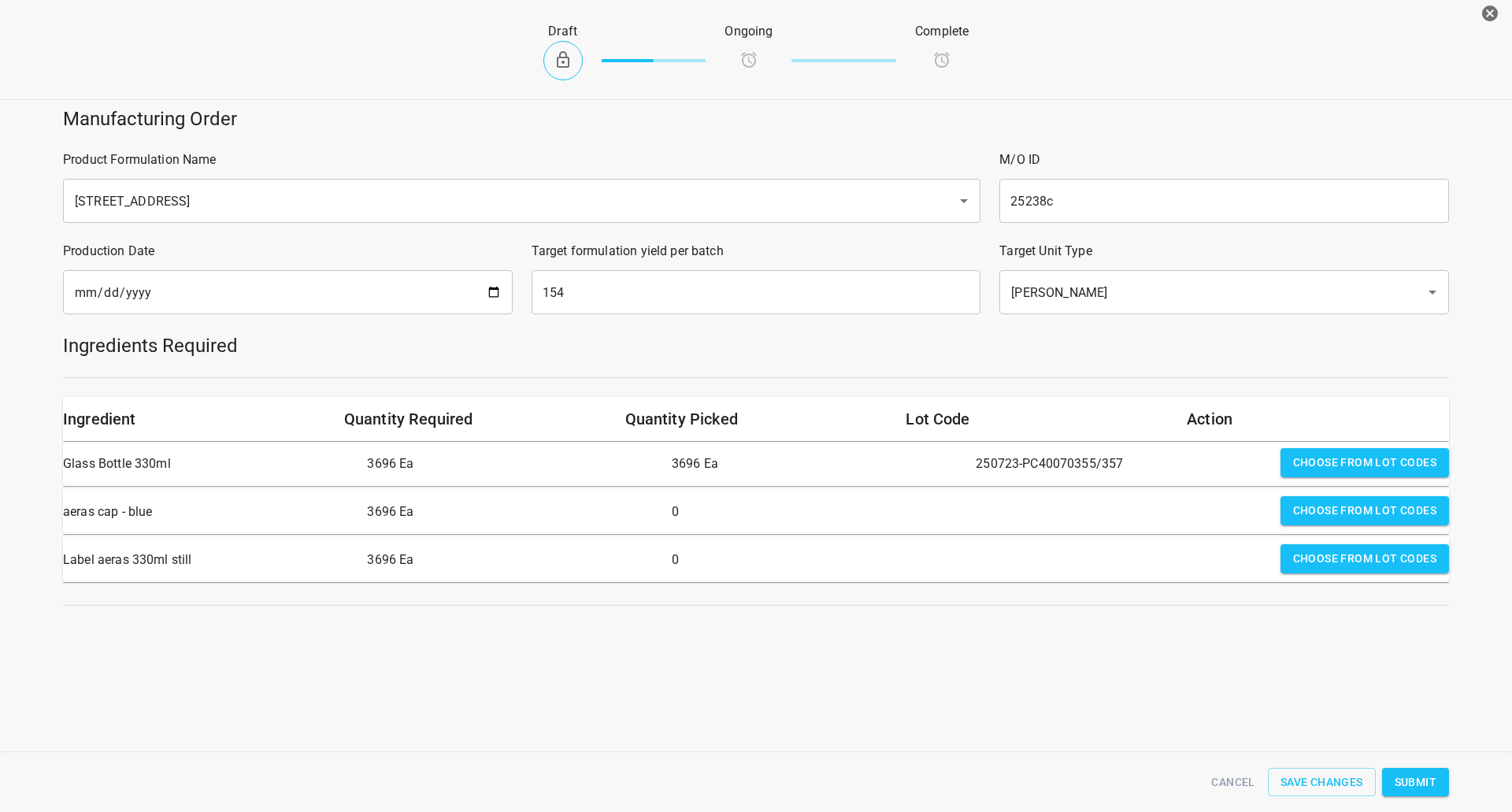
click at [1354, 504] on span "Choose from lot codes" at bounding box center [1364, 510] width 143 height 20
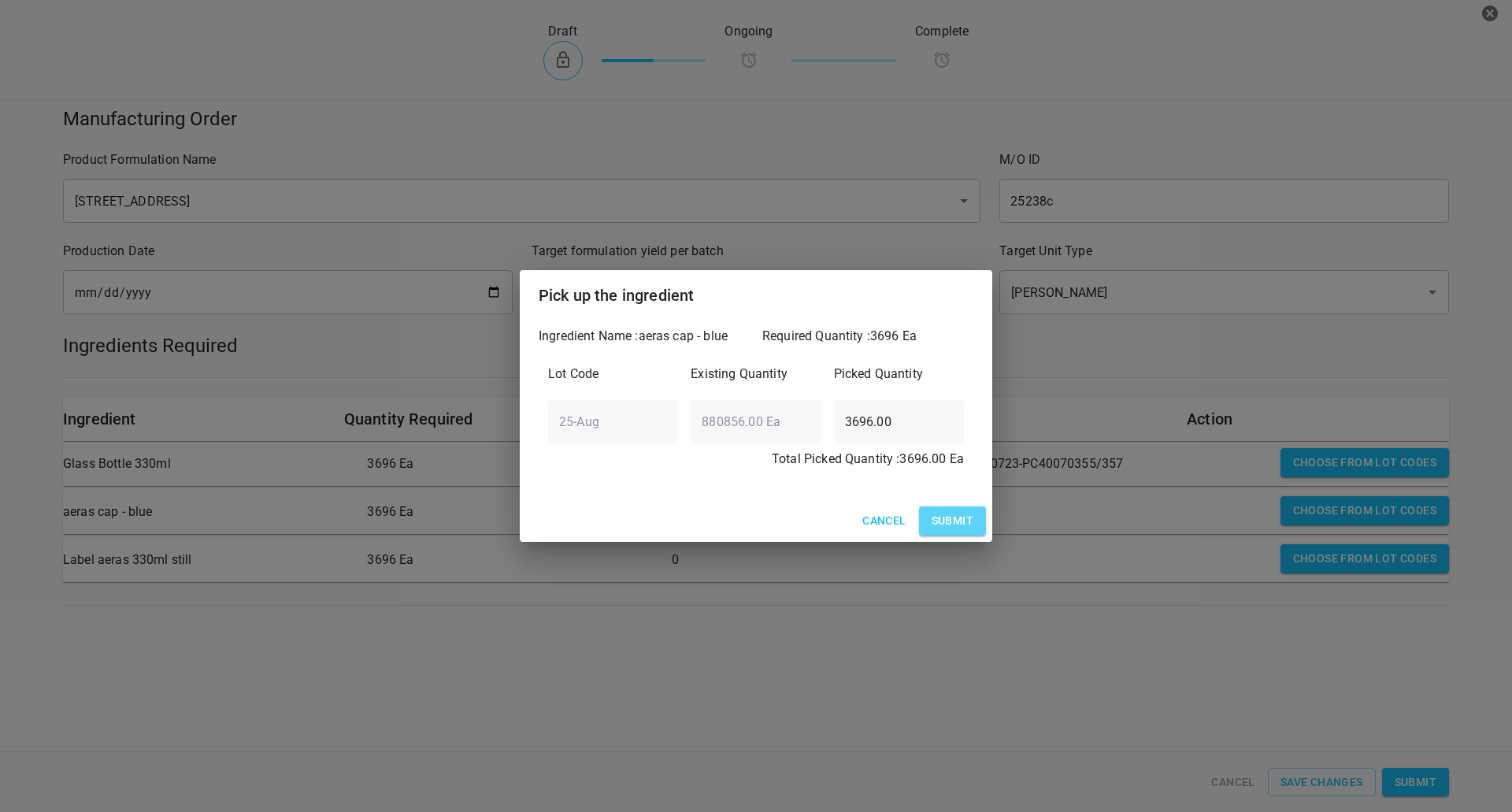
click at [971, 524] on span "Submit" at bounding box center [952, 520] width 42 height 20
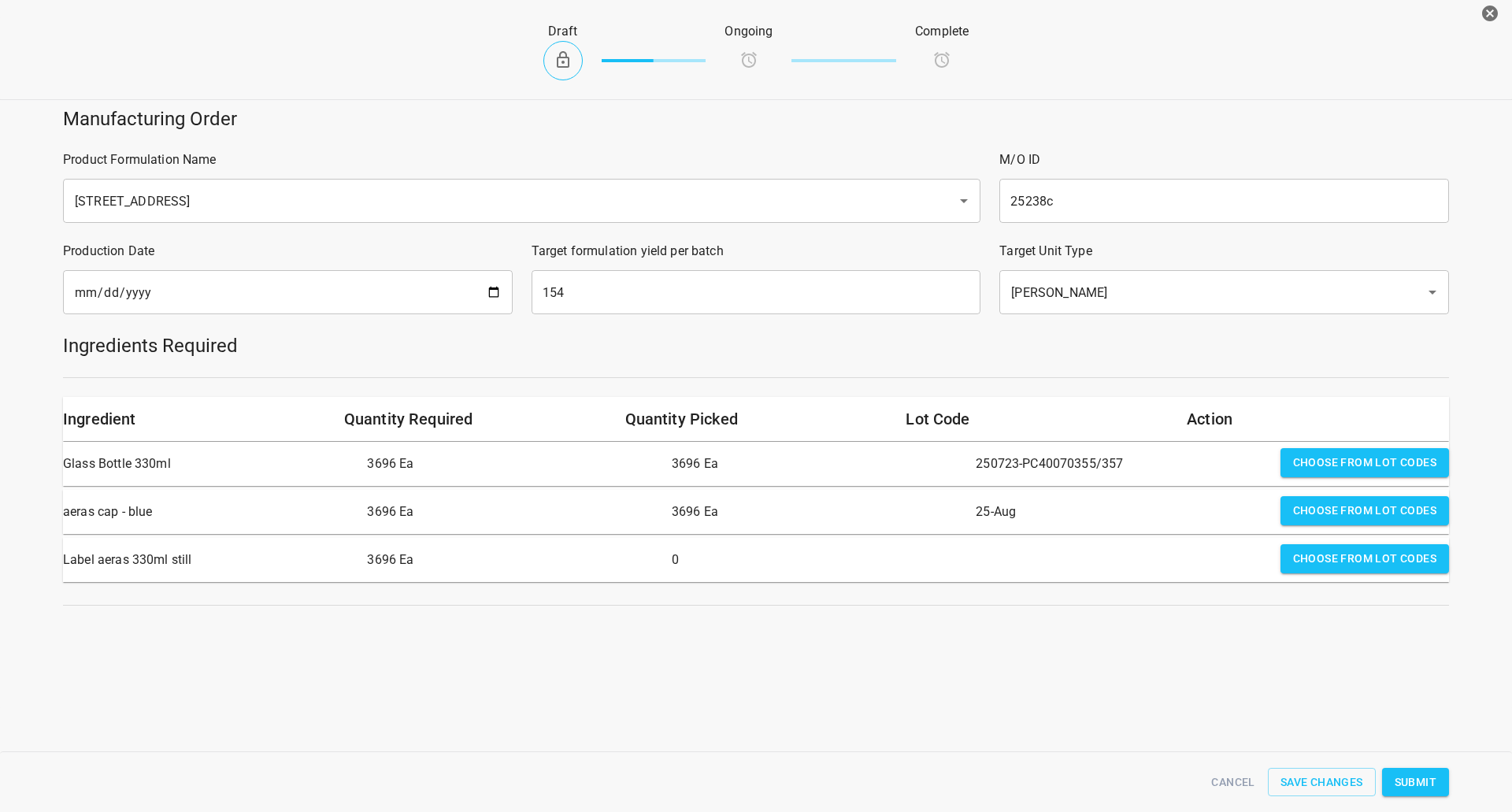
click at [1394, 560] on span "Choose from lot codes" at bounding box center [1364, 558] width 143 height 20
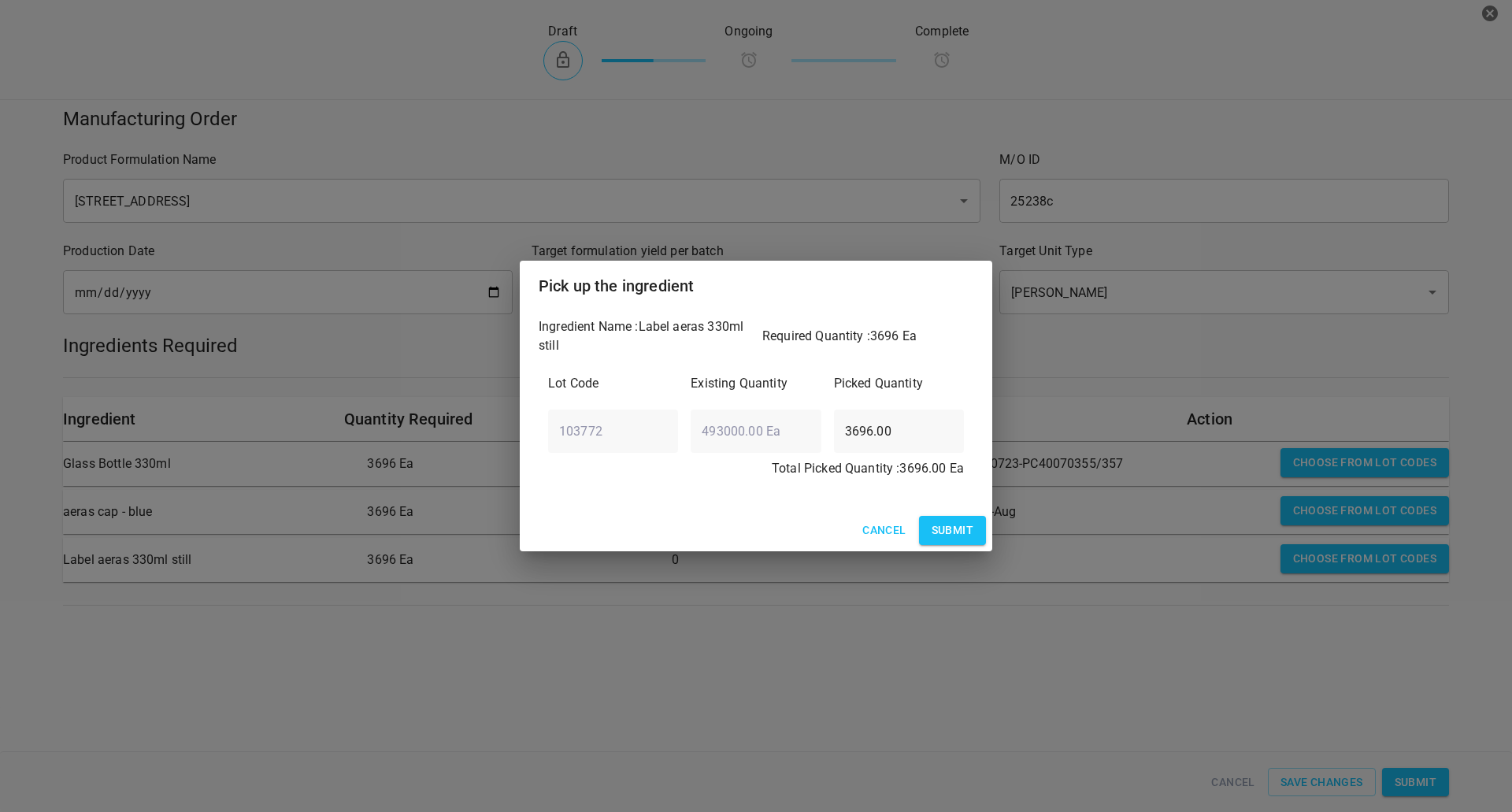
click at [961, 534] on span "Submit" at bounding box center [952, 530] width 42 height 20
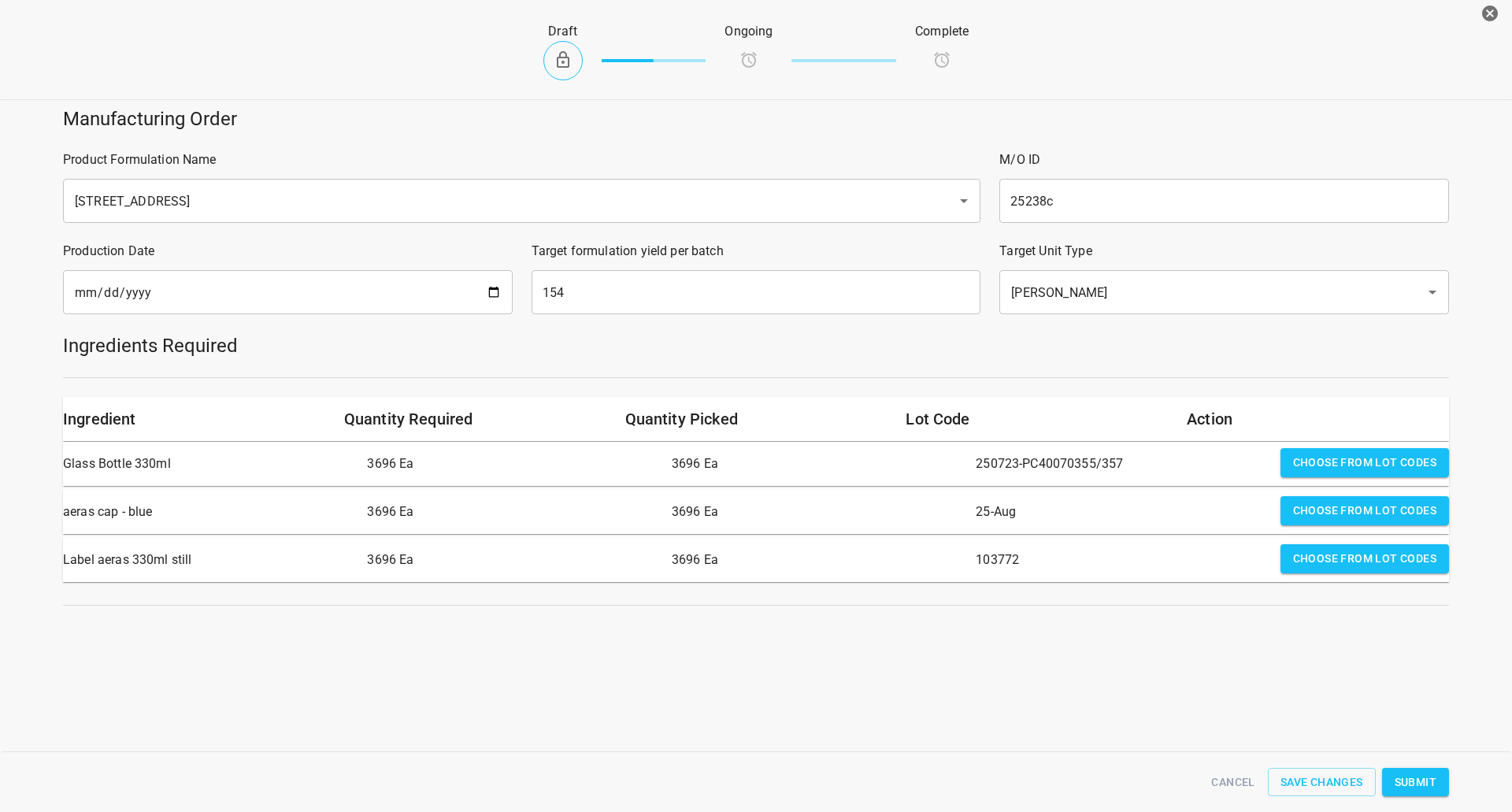
drag, startPoint x: 1109, startPoint y: 686, endPoint x: 1437, endPoint y: 696, distance: 328.2
click at [1437, 691] on div "Manufacturing Order Product Formulation Name 330 ST CRATE ​ M/O ID 25238c ​ Pro…" at bounding box center [756, 403] width 1512 height 613
click at [1432, 773] on span "Submit" at bounding box center [1414, 782] width 42 height 20
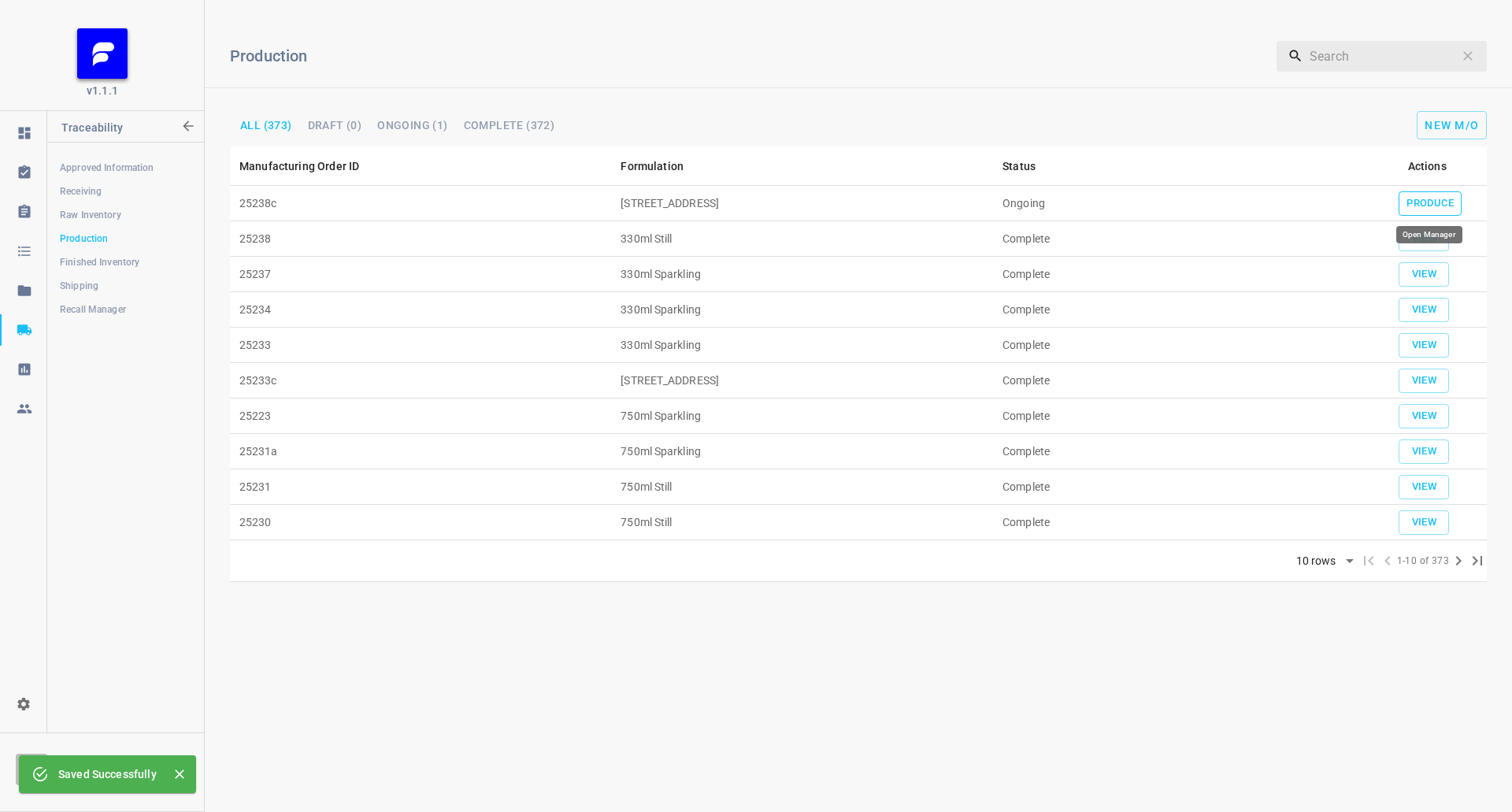
click at [1435, 195] on span "Produce" at bounding box center [1429, 203] width 47 height 18
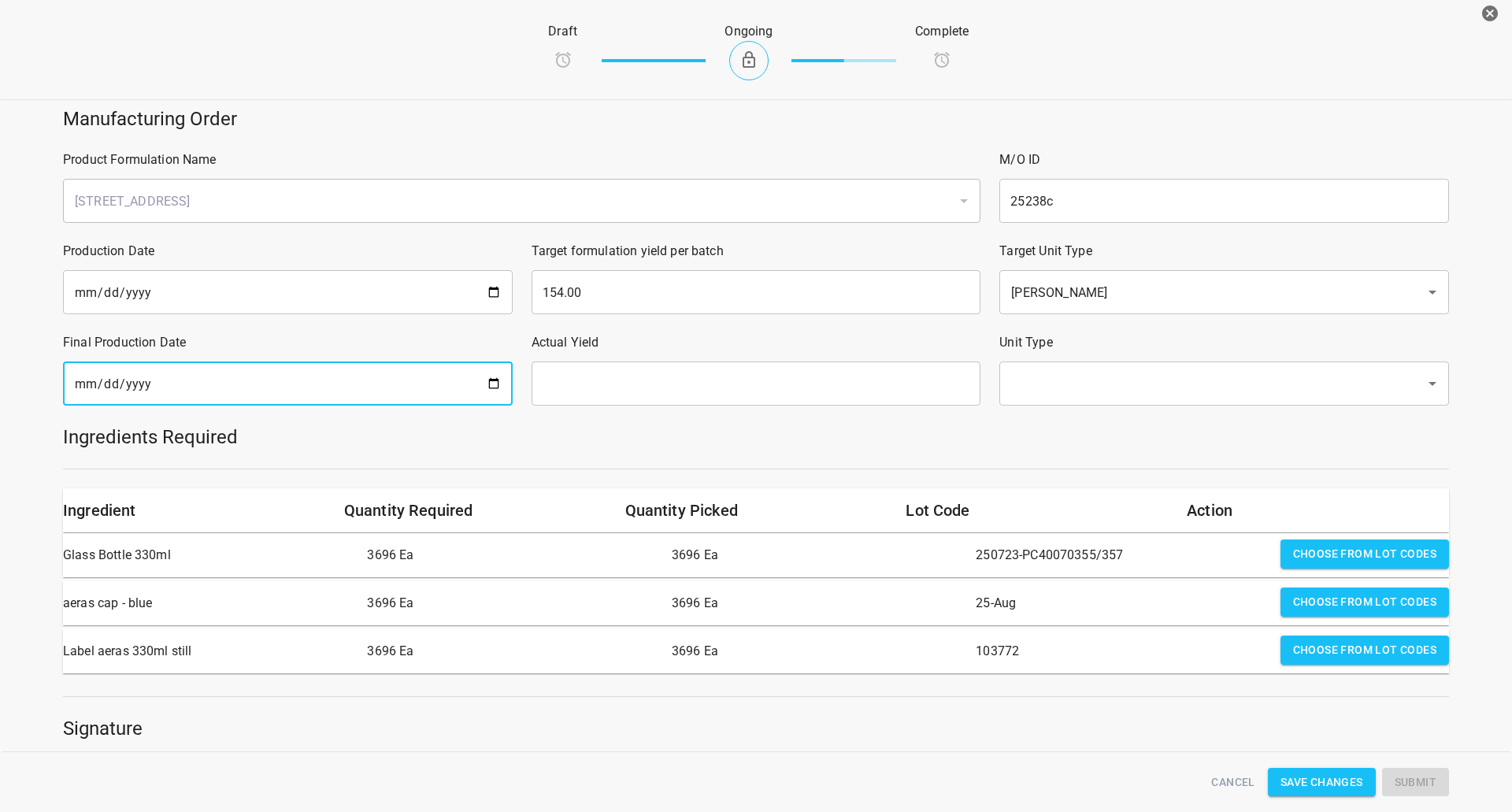
click at [400, 373] on input "date" at bounding box center [288, 383] width 450 height 44
click at [497, 382] on input "date" at bounding box center [288, 383] width 450 height 44
type input "[DATE]"
click at [718, 370] on input "text" at bounding box center [756, 383] width 450 height 44
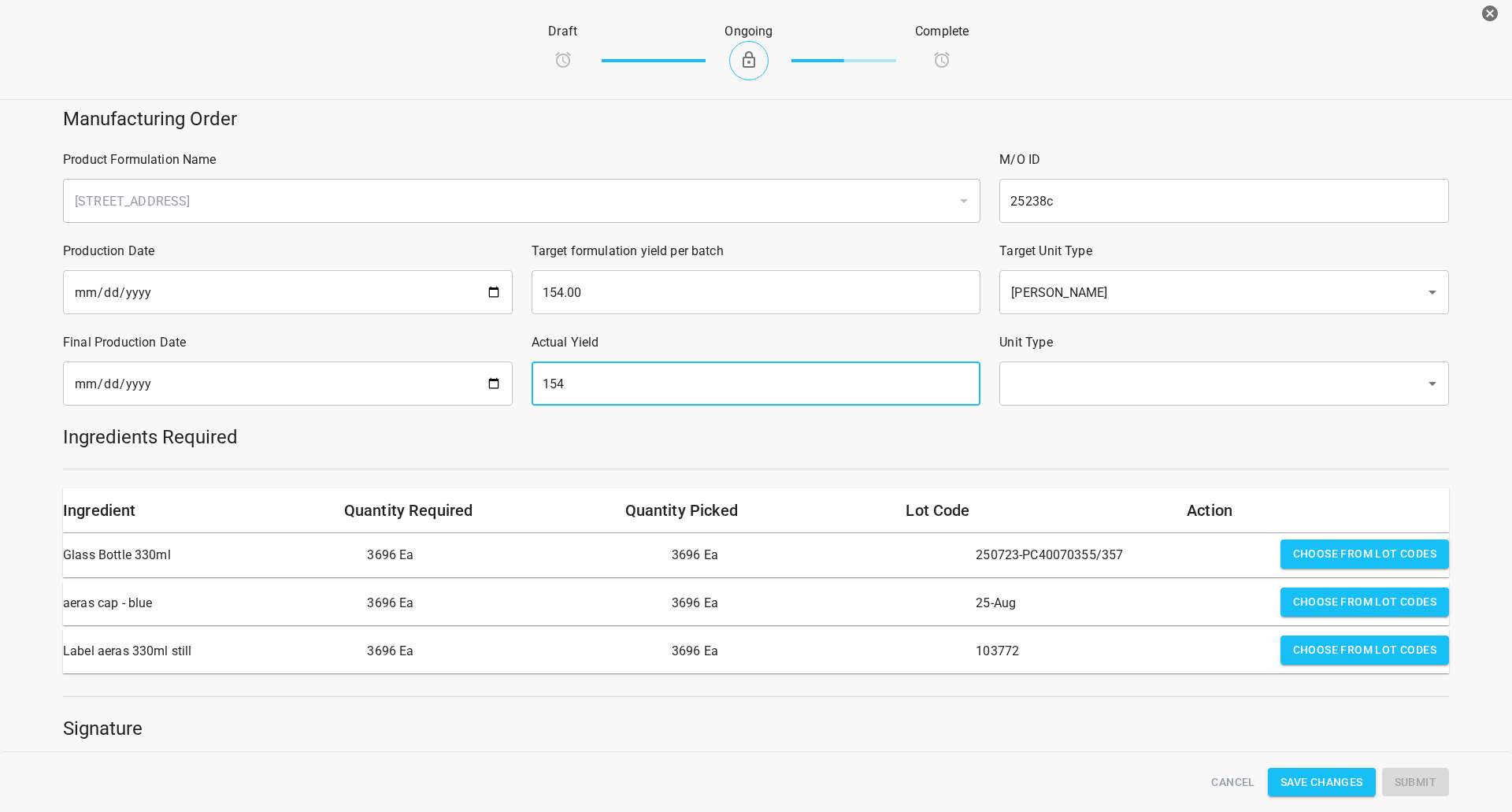
type input "154"
click at [1025, 397] on input "text" at bounding box center [1201, 384] width 391 height 30
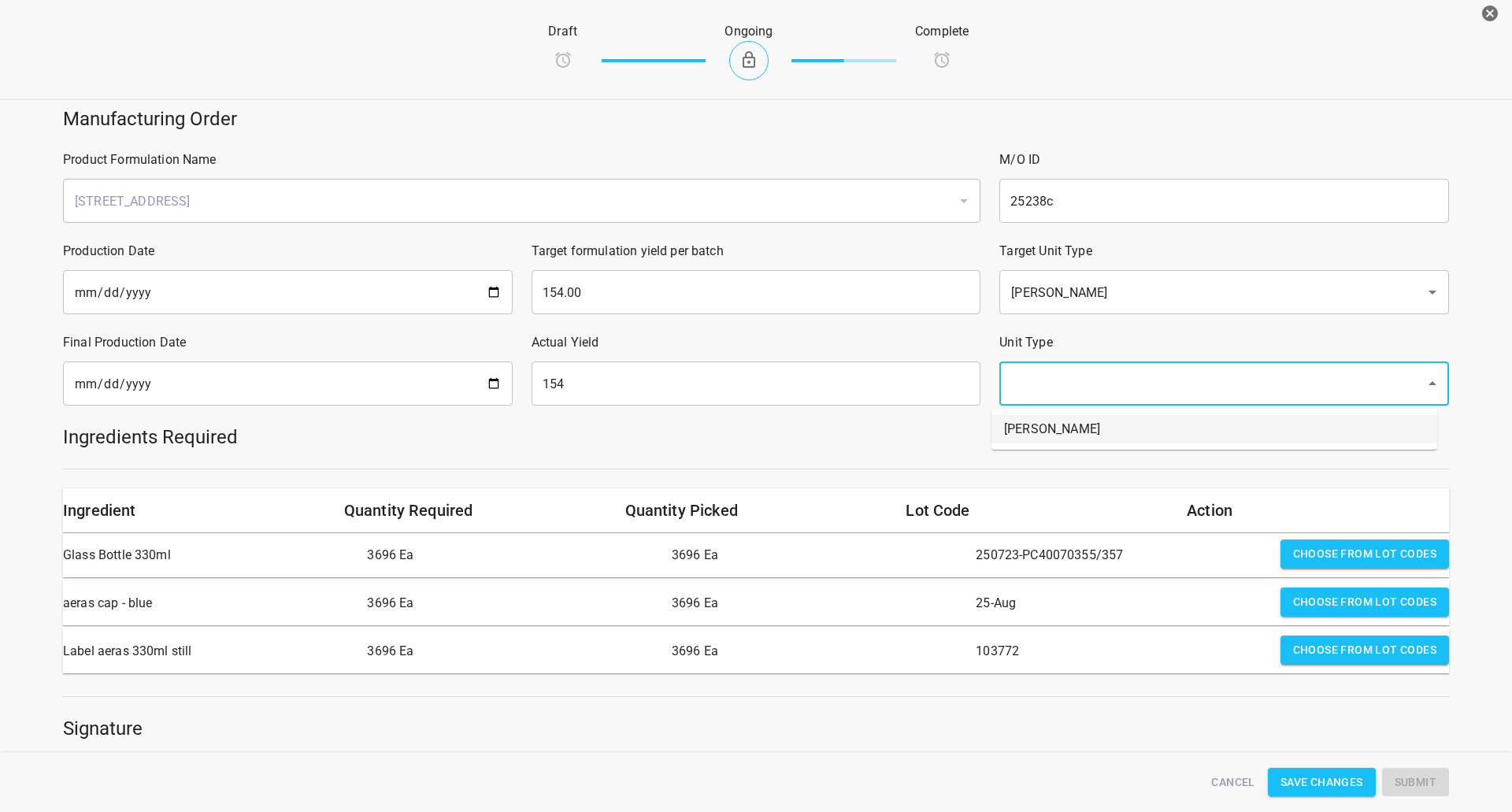
click at [1022, 432] on li "[PERSON_NAME]" at bounding box center [1214, 429] width 446 height 29
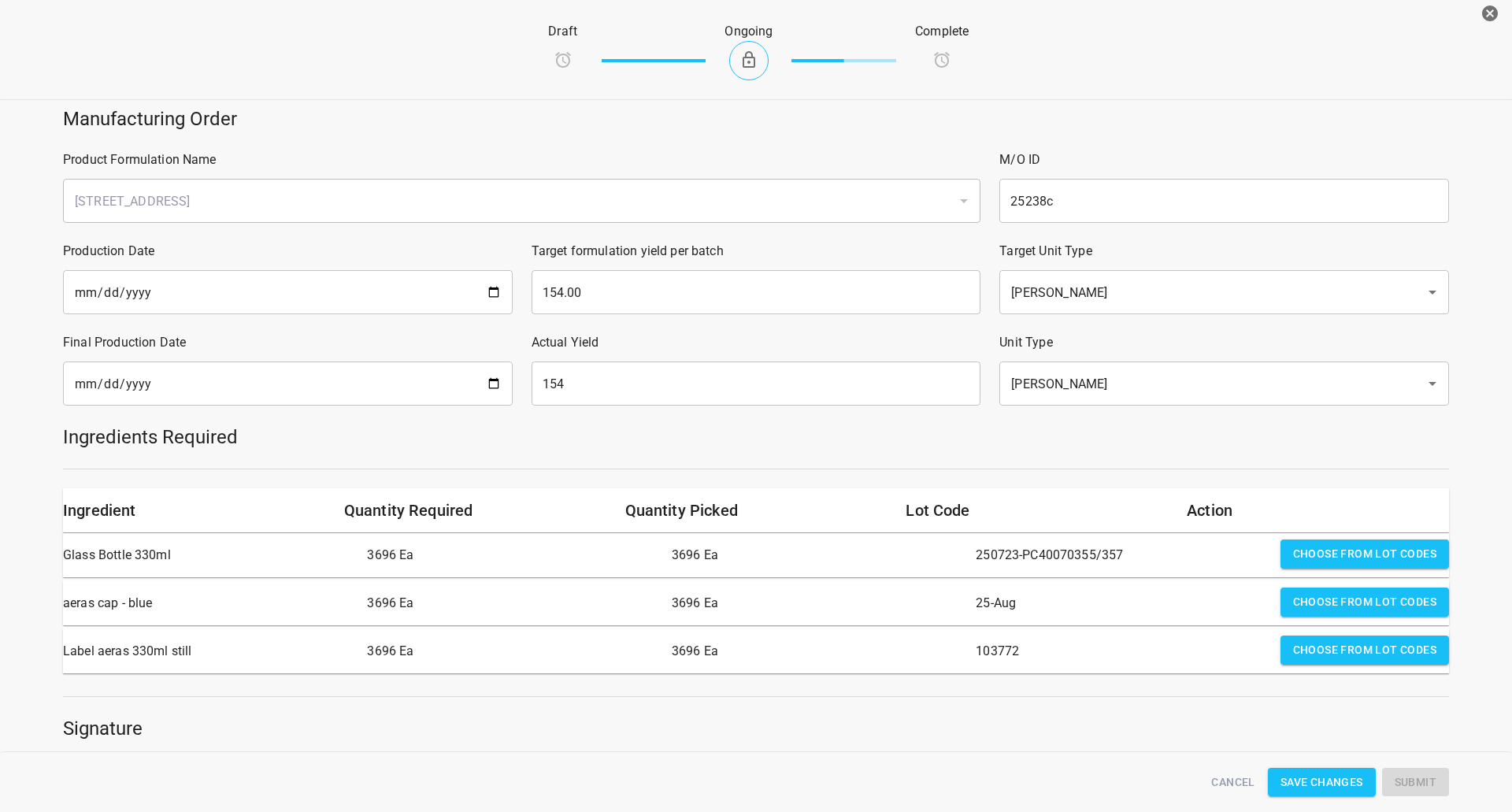
click at [1020, 439] on h5 "Ingredients Required" at bounding box center [756, 437] width 1386 height 25
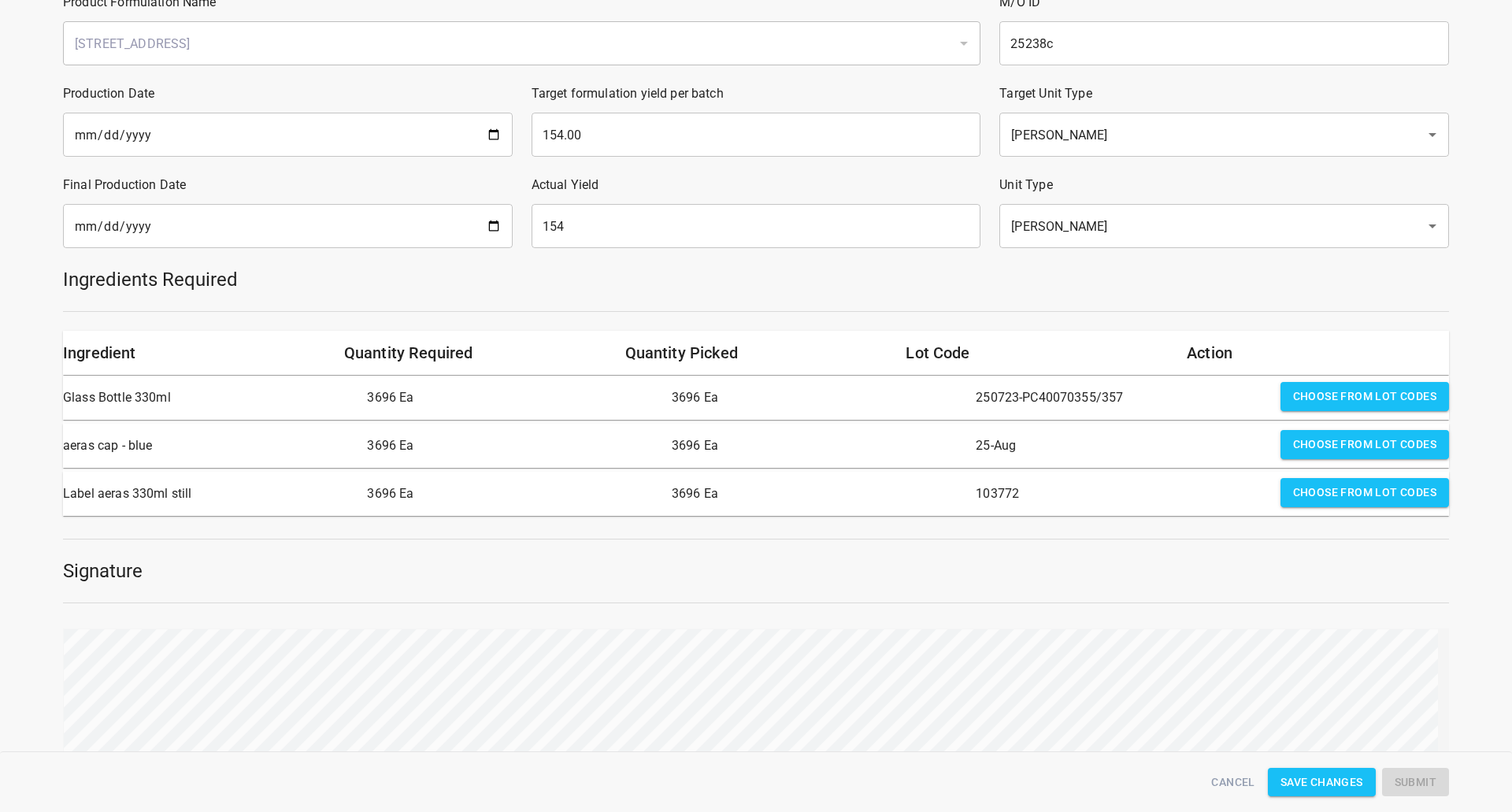
click at [1449, 703] on div "Manufacturing Order Product Formulation Name 330 ST CRATE ​ M/O ID 25238c ​ Pro…" at bounding box center [756, 386] width 1531 height 893
click at [1438, 777] on button "Submit" at bounding box center [1415, 782] width 67 height 29
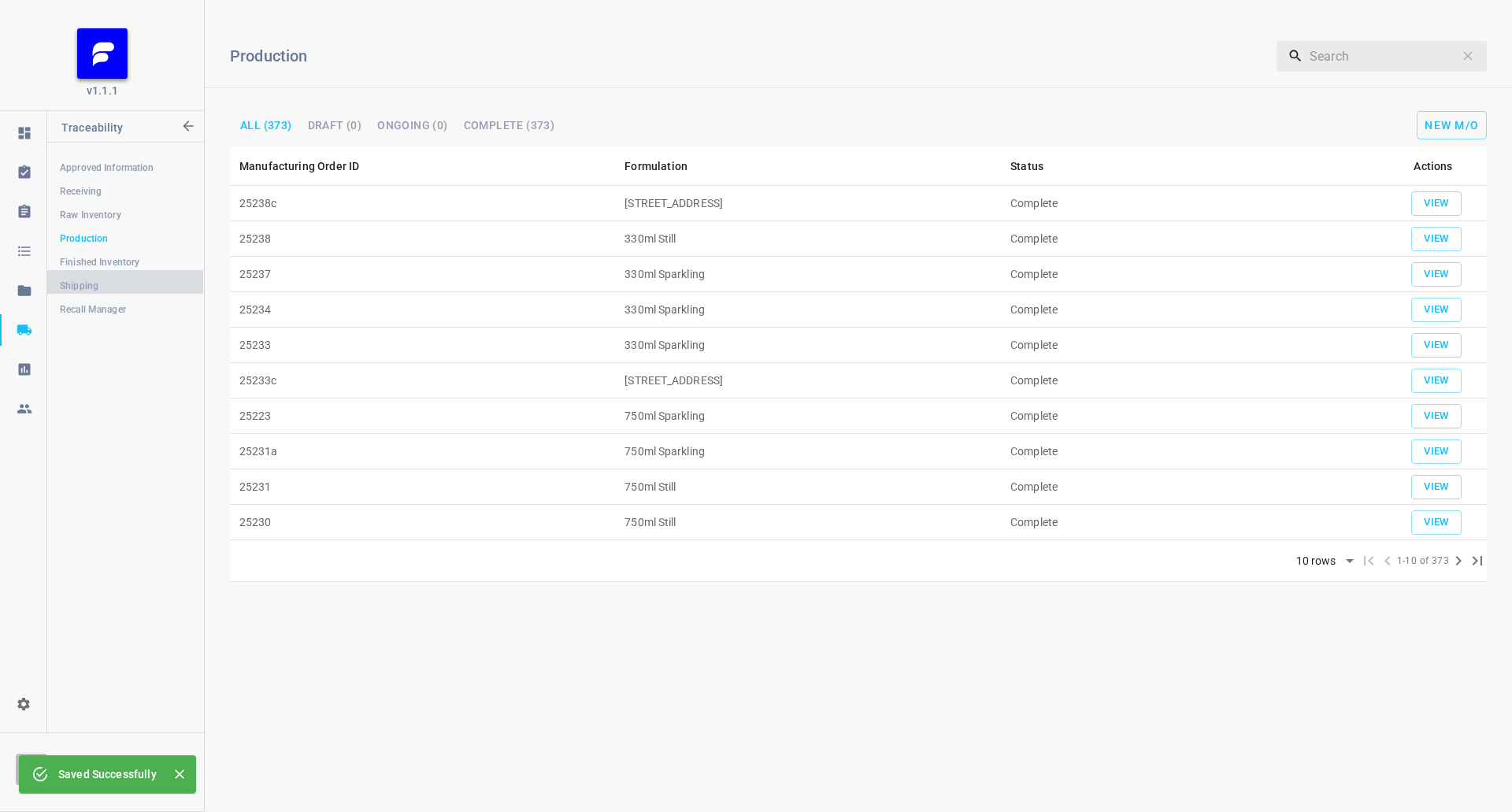
click at [85, 277] on link "Shipping" at bounding box center [125, 286] width 156 height 32
